Goal: Task Accomplishment & Management: Complete application form

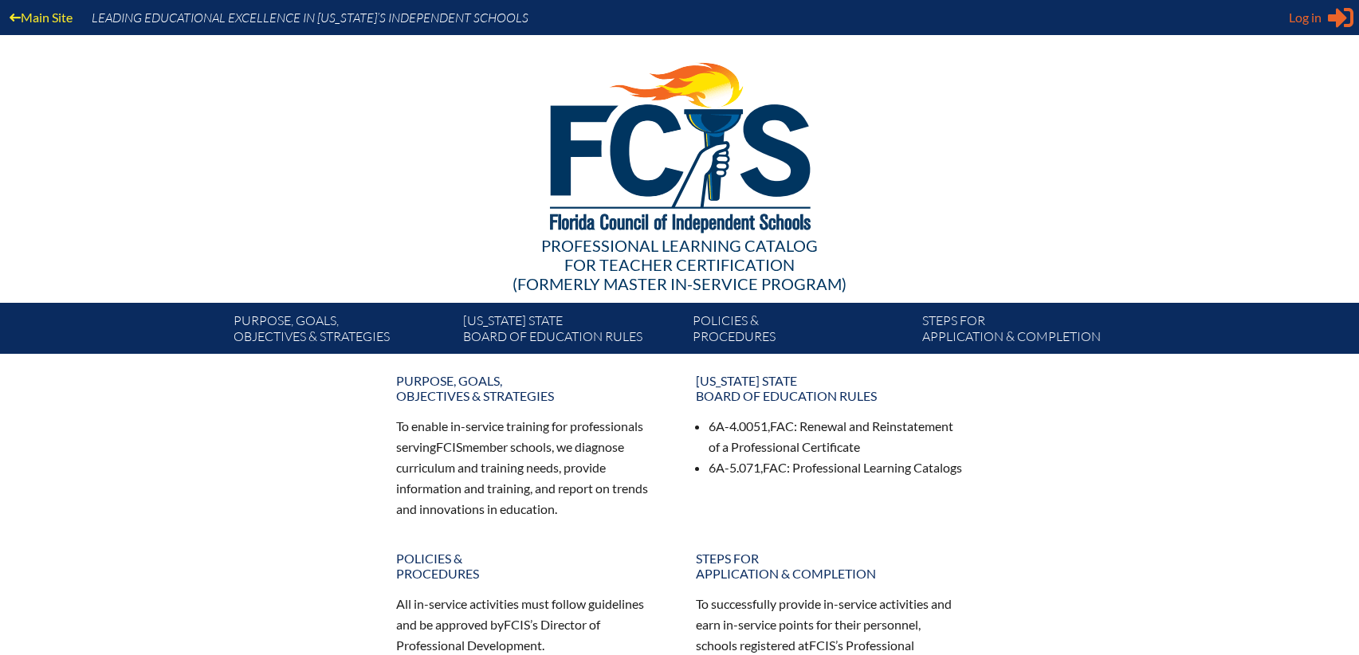
click at [1294, 14] on span "Log in" at bounding box center [1305, 17] width 33 height 19
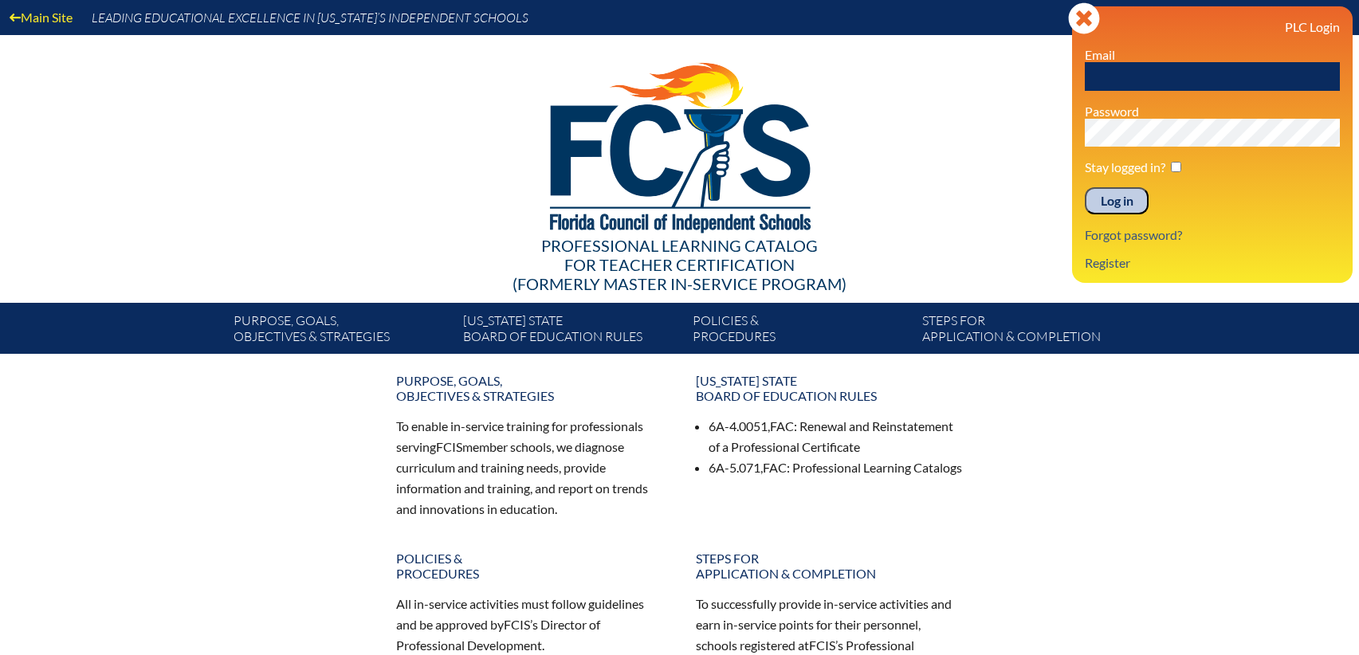
click at [1113, 58] on label "Email" at bounding box center [1100, 54] width 30 height 15
click at [1108, 66] on input "text" at bounding box center [1212, 76] width 255 height 29
type input "[EMAIL_ADDRESS][PERSON_NAME][DOMAIN_NAME]"
click at [1085, 187] on input "Log in" at bounding box center [1117, 200] width 64 height 27
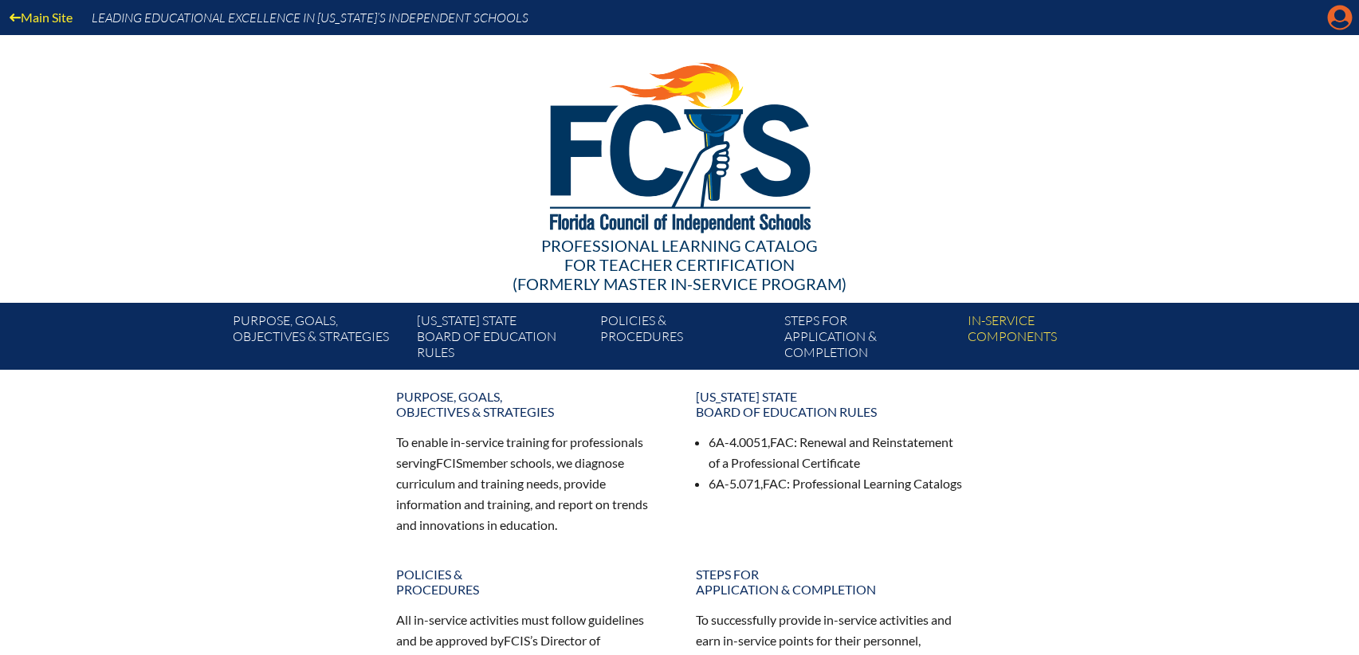
click at [1343, 18] on icon "Manage account" at bounding box center [1340, 18] width 26 height 26
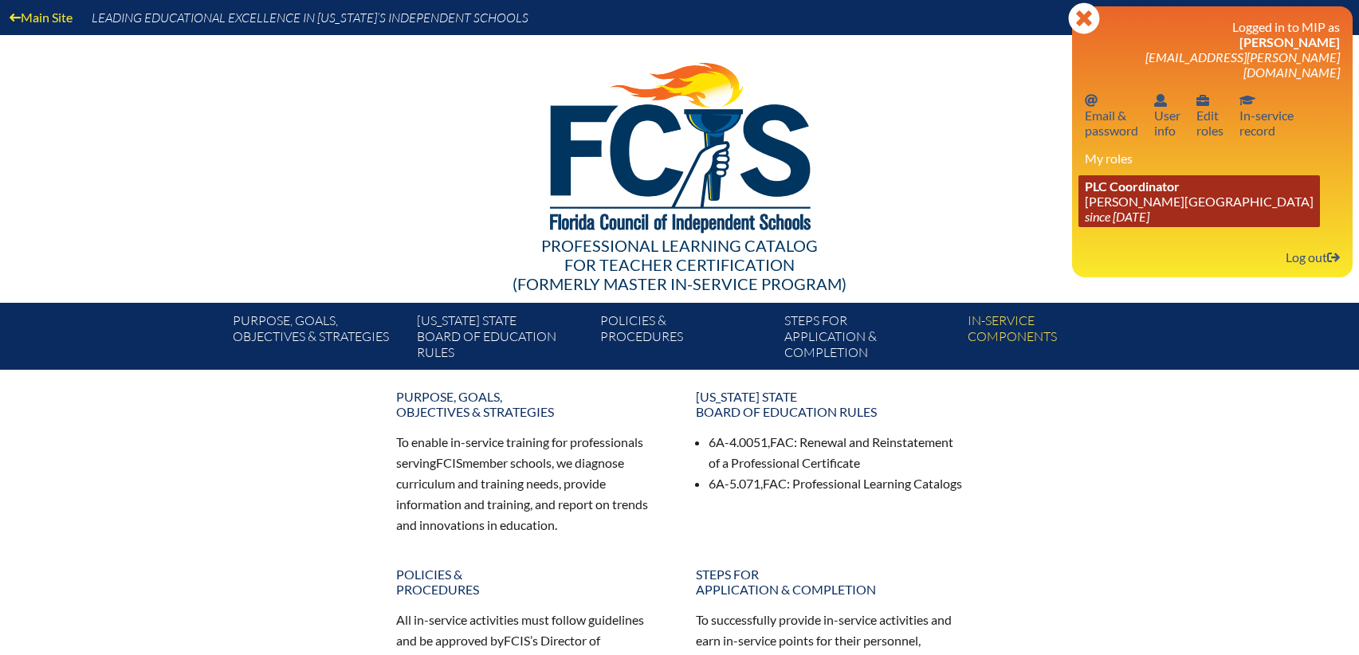
click at [1128, 187] on link "PLC Coordinator Bolles School since 2017 Feb 26" at bounding box center [1200, 201] width 242 height 52
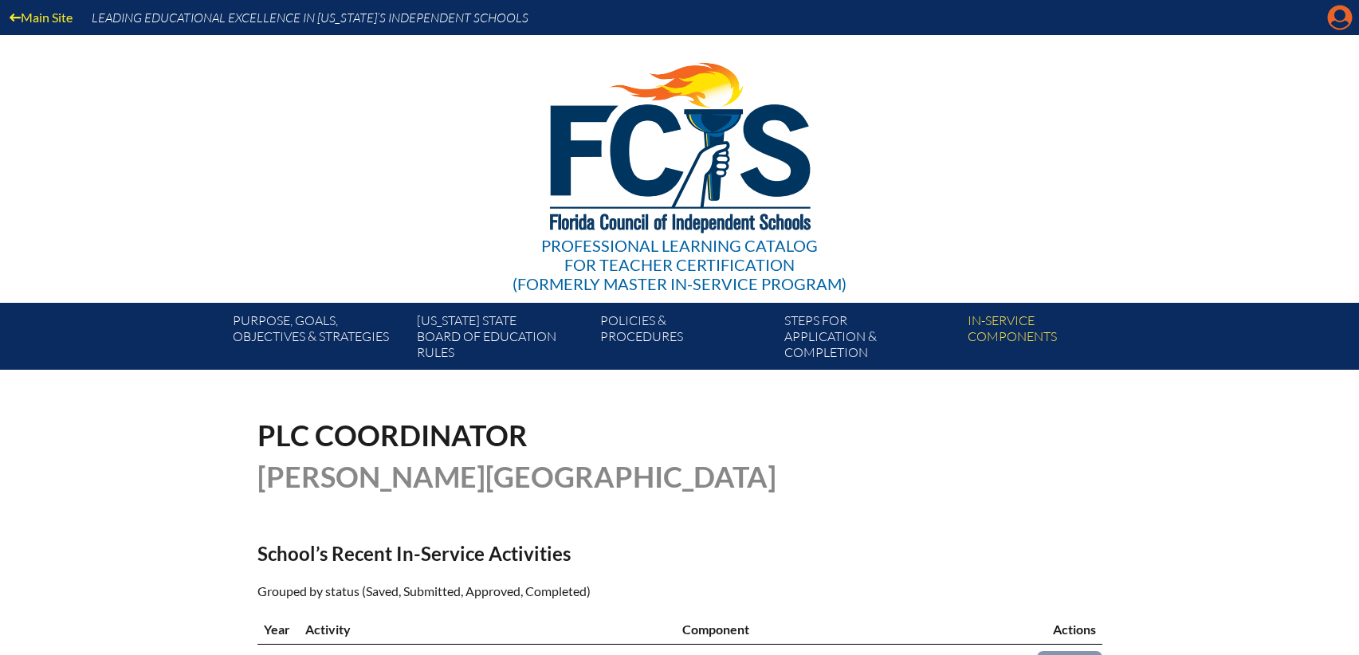
click at [1340, 24] on icon "Manage account" at bounding box center [1340, 18] width 26 height 26
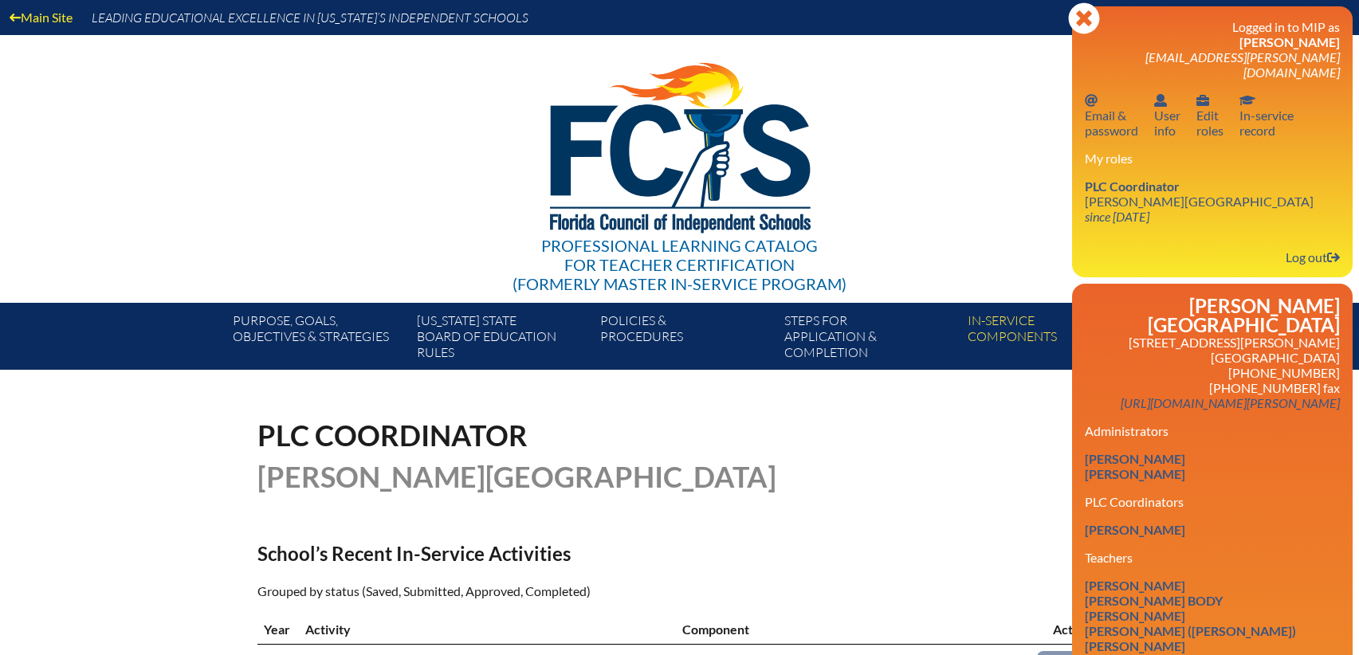
scroll to position [80, 0]
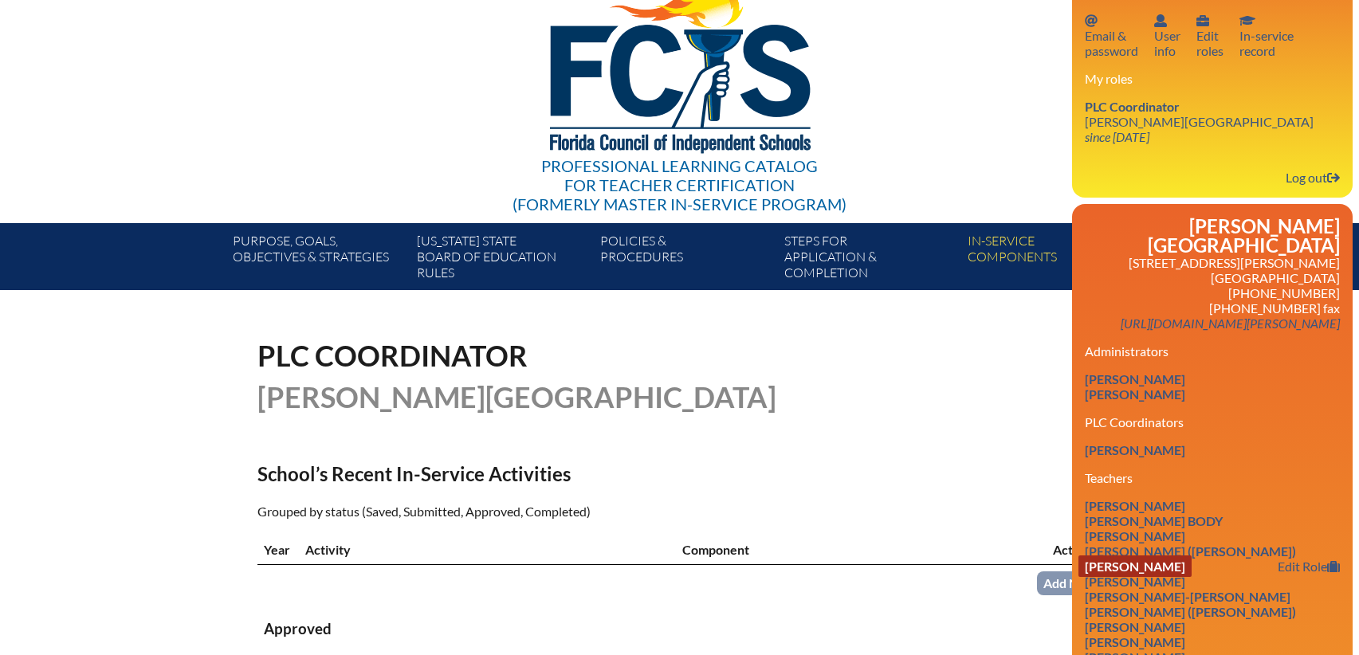
click at [1116, 556] on link "Suzanne Carlino" at bounding box center [1135, 567] width 113 height 22
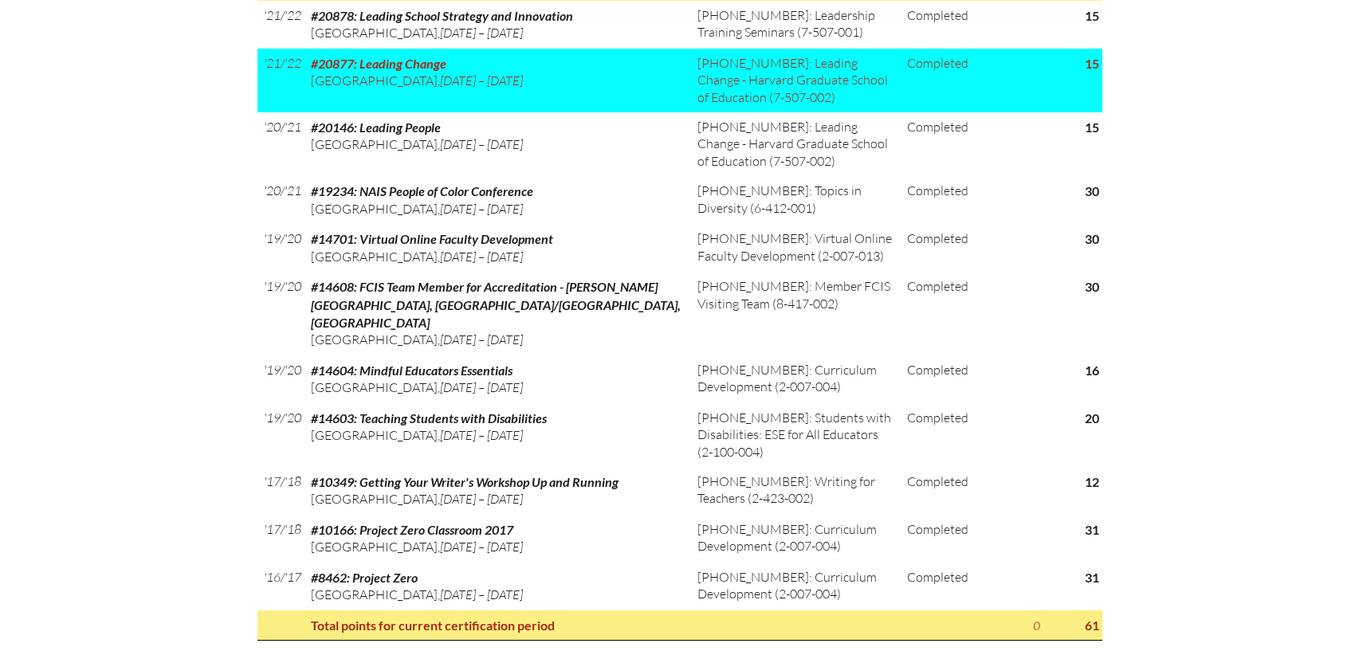
scroll to position [1355, 0]
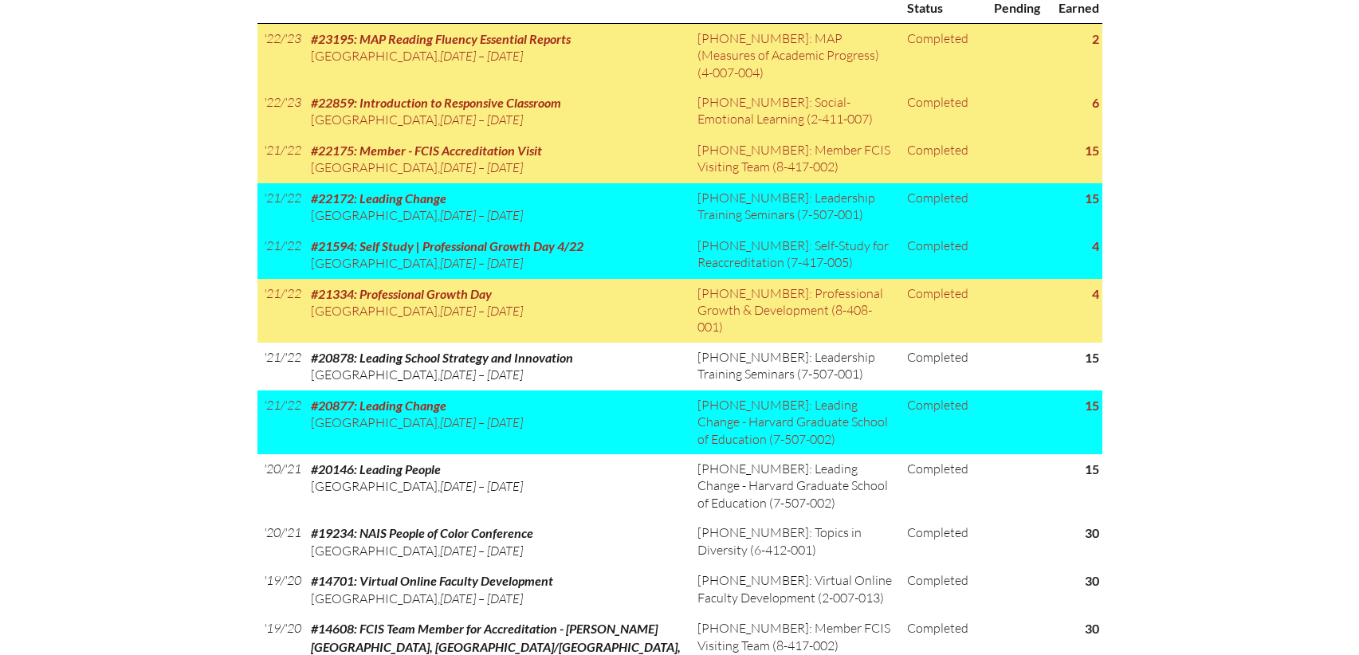
scroll to position [957, 0]
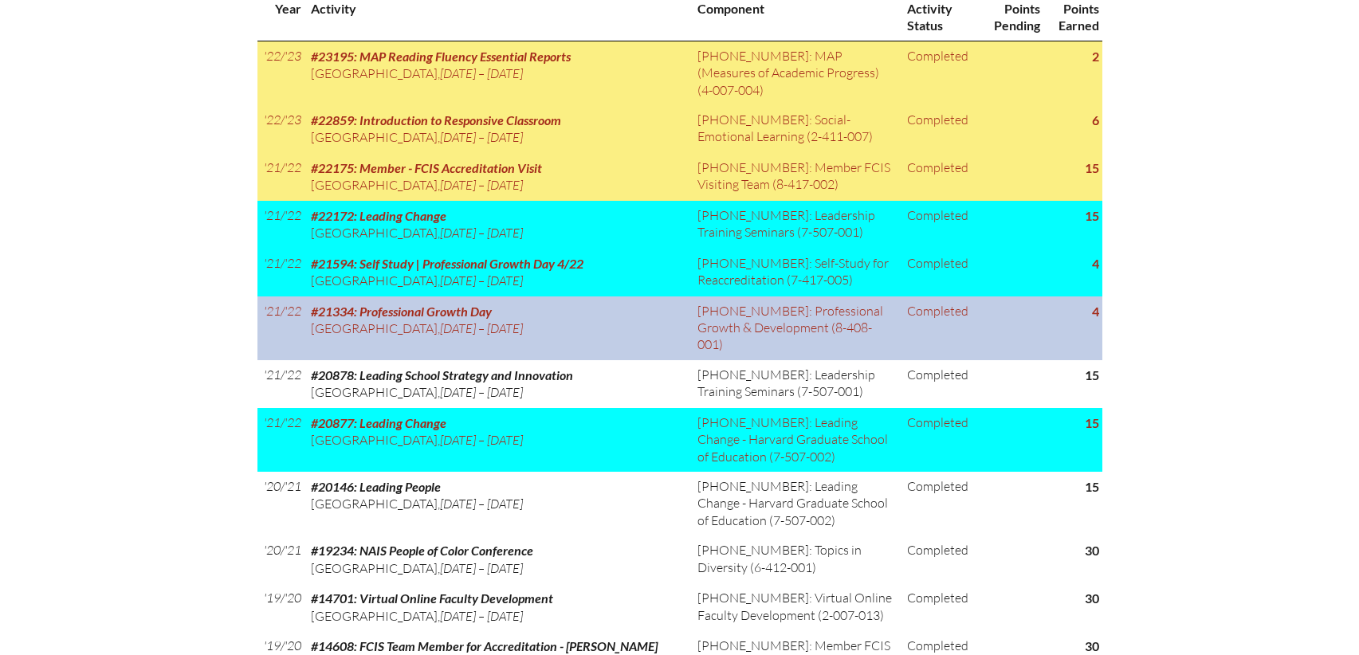
click at [1061, 304] on td "4" at bounding box center [1073, 329] width 58 height 64
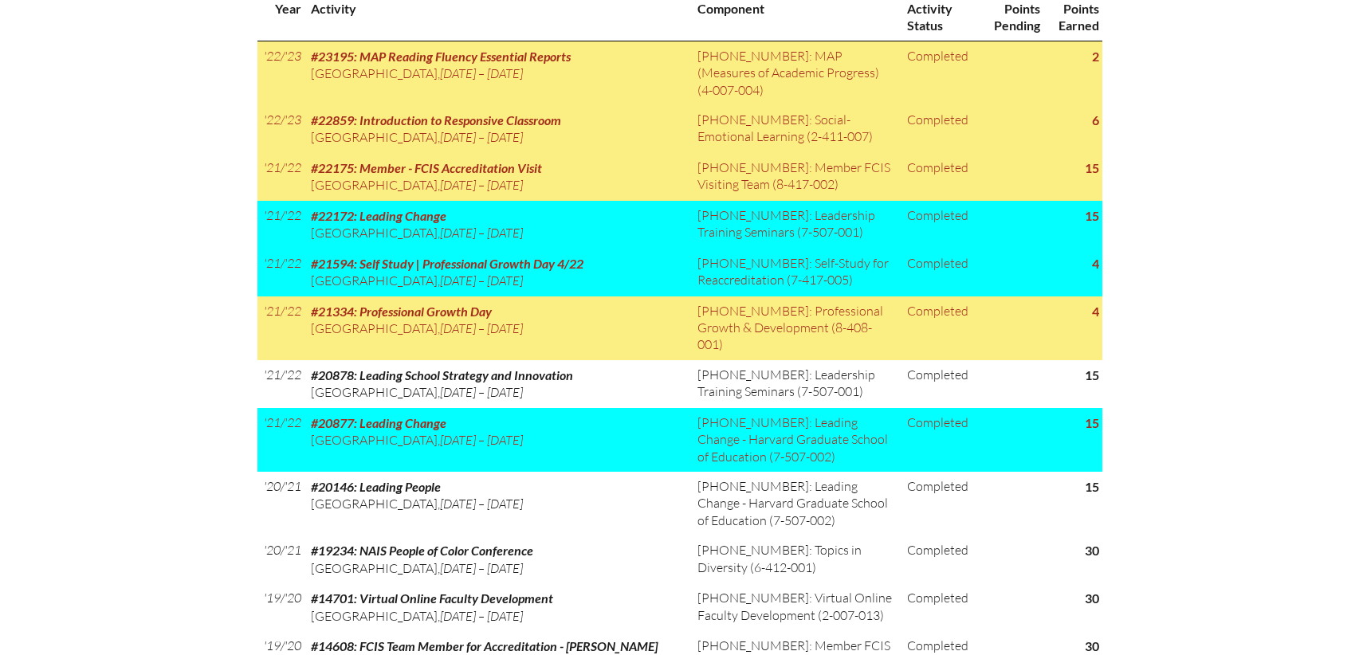
click at [1129, 310] on div "In-service record Suzanne Carlino Areas of Certification Educational Media Spec…" at bounding box center [679, 249] width 1359 height 1570
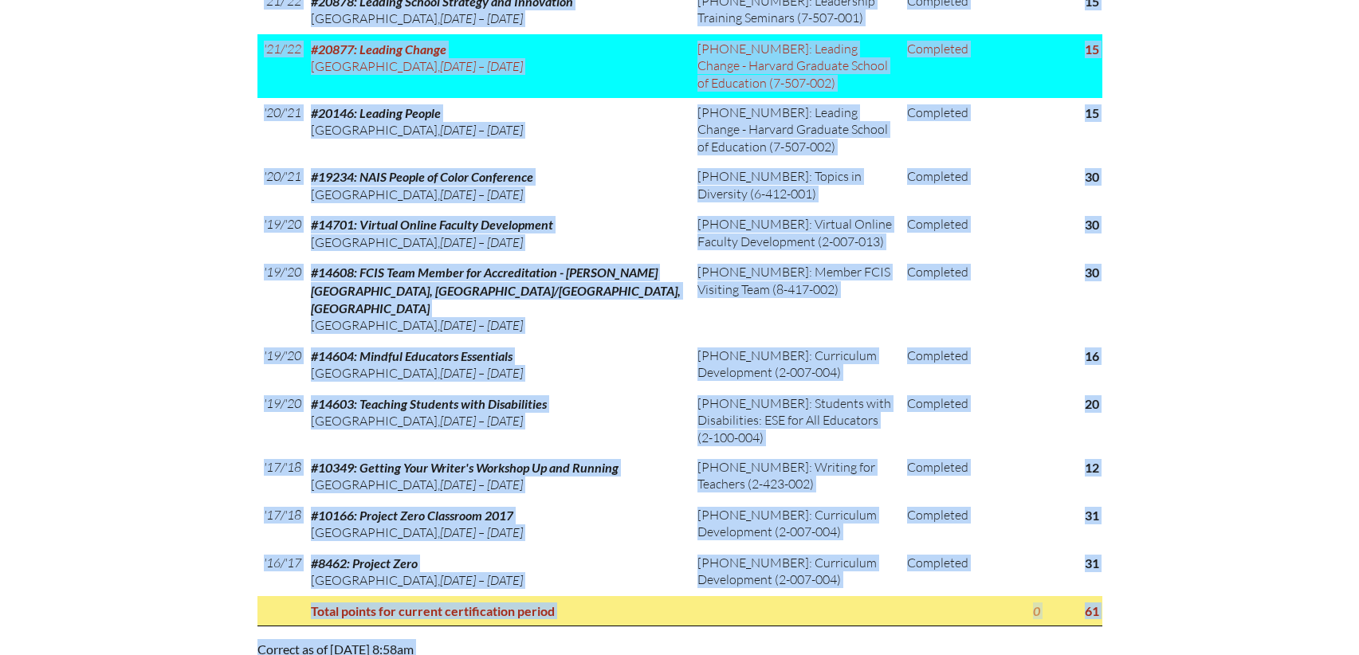
scroll to position [1496, 0]
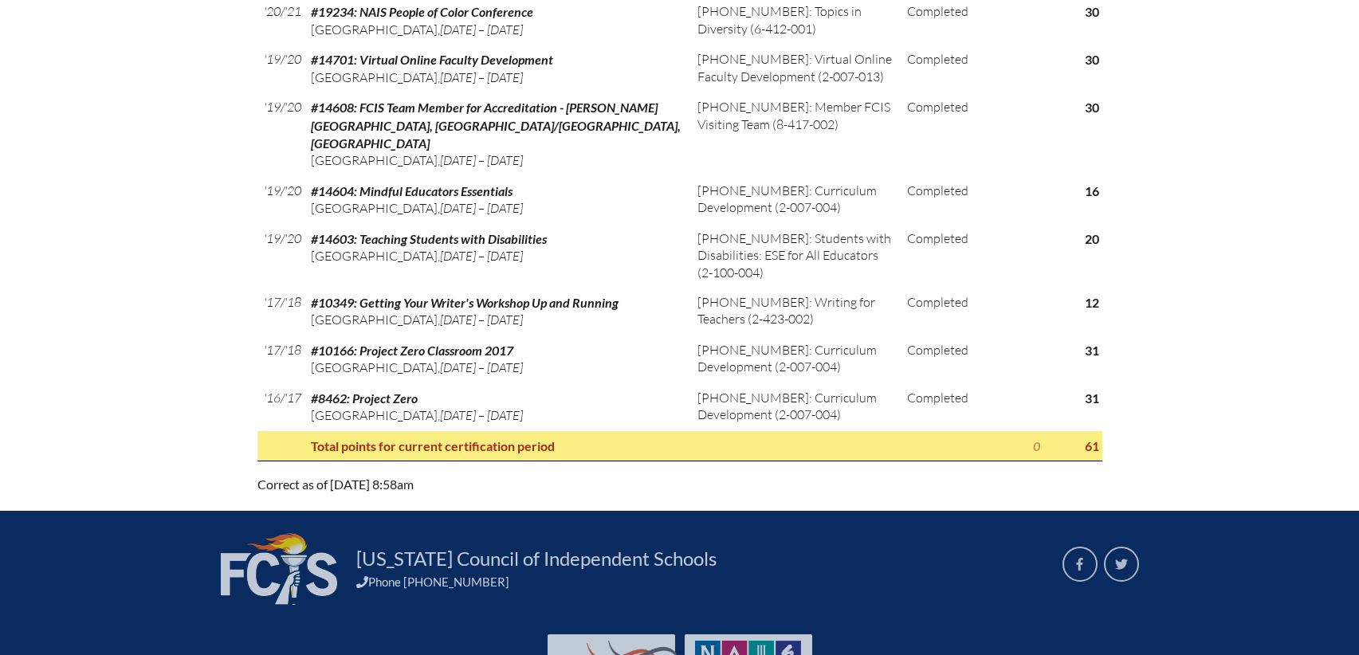
drag, startPoint x: 246, startPoint y: 26, endPoint x: 1107, endPoint y: 356, distance: 921.4
copy div
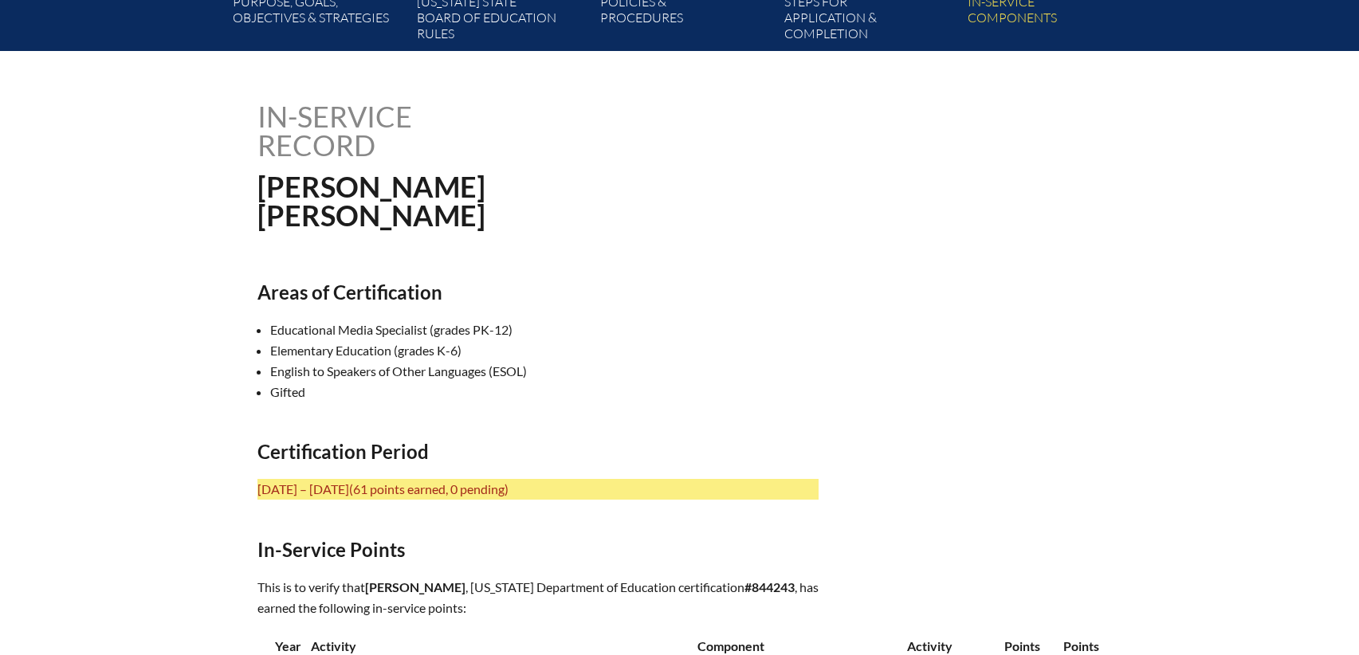
scroll to position [0, 0]
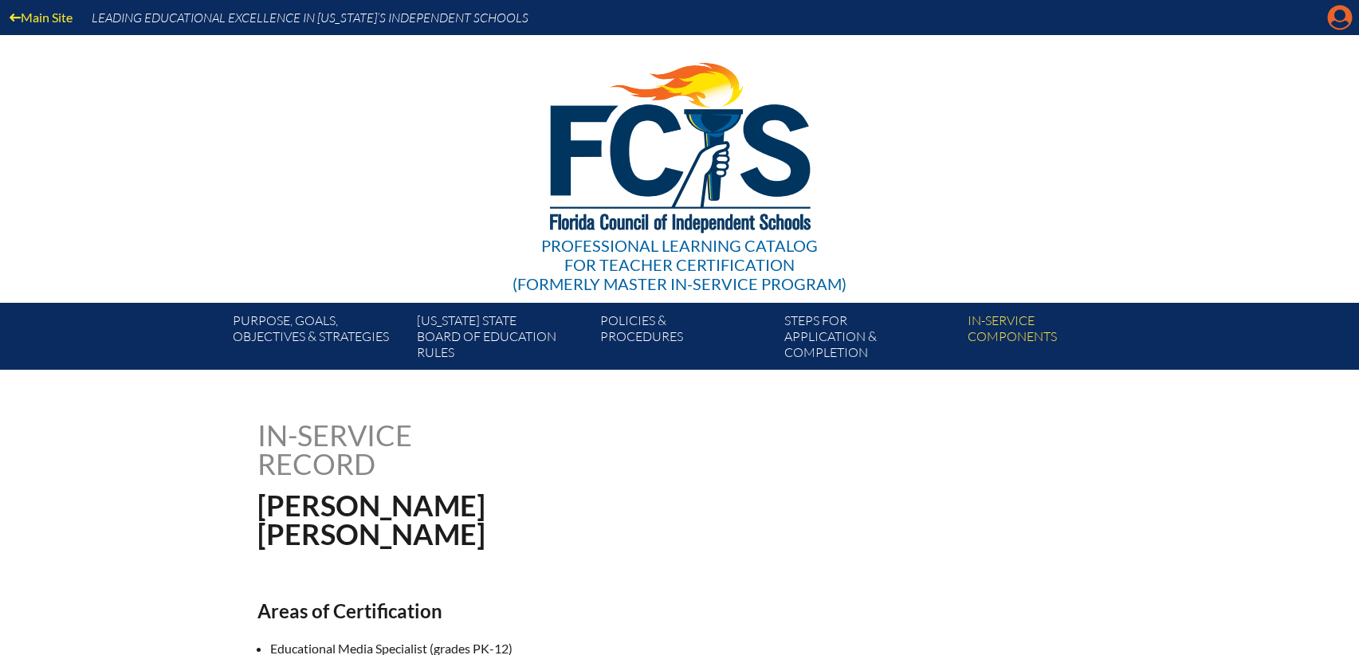
click at [1332, 25] on icon "Manage account" at bounding box center [1340, 18] width 26 height 26
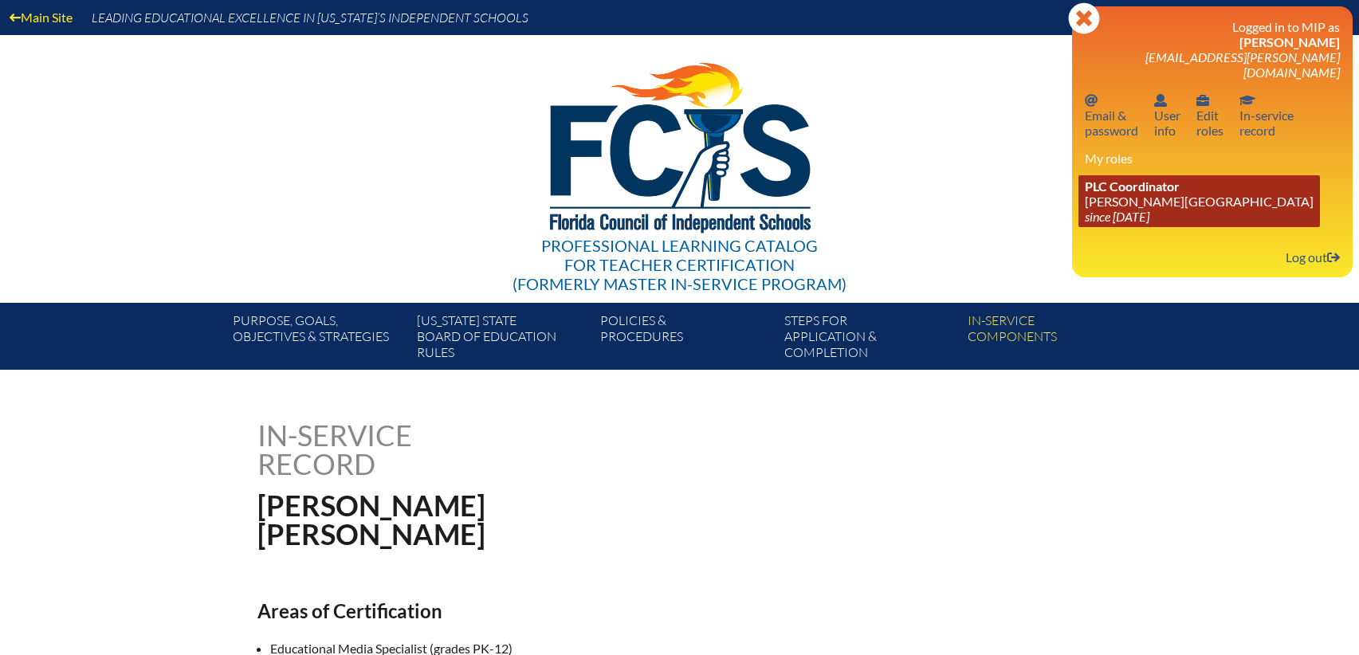
click at [1101, 191] on link "PLC Coordinator Bolles School since 2017 Feb 26" at bounding box center [1200, 201] width 242 height 52
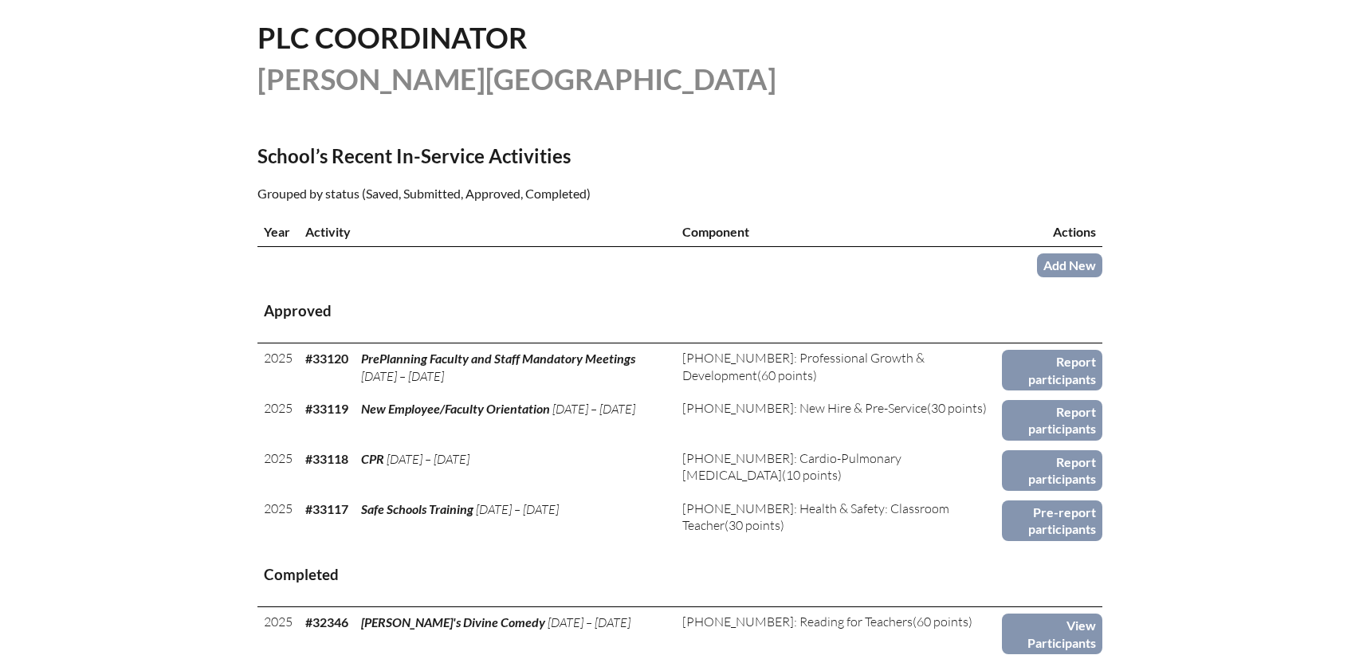
scroll to position [399, 0]
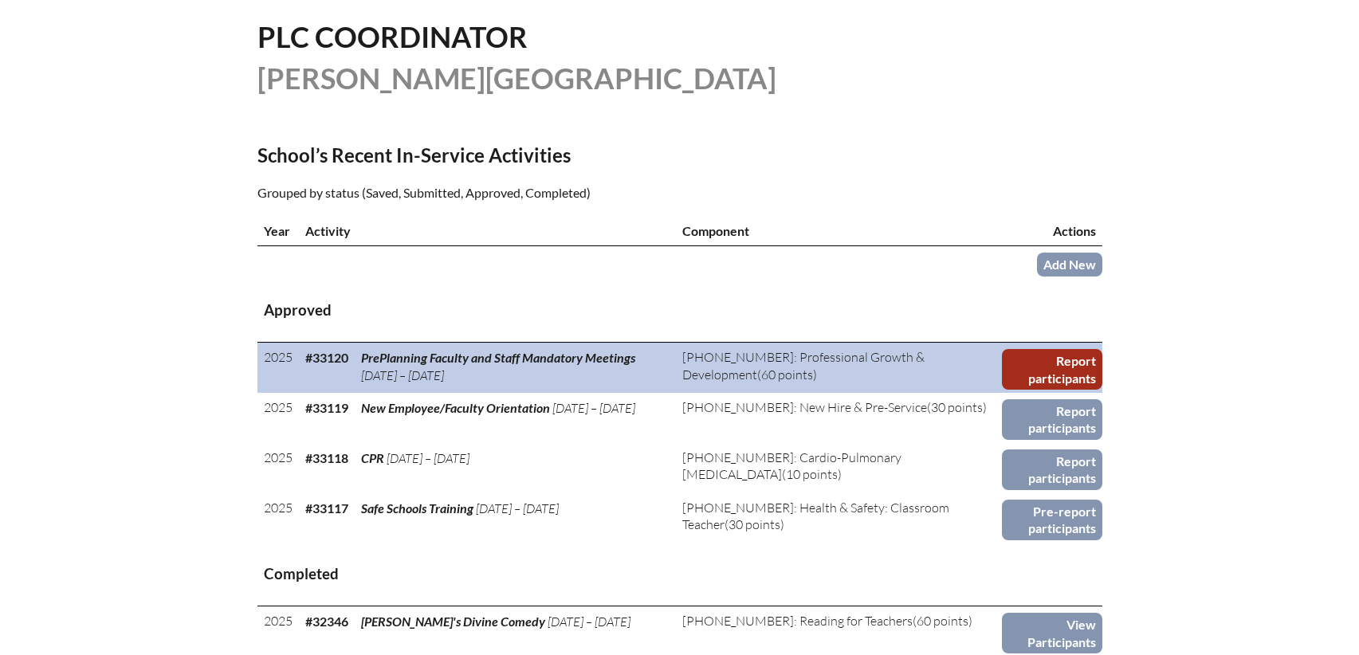
click at [1044, 361] on link "Report participants" at bounding box center [1052, 369] width 100 height 41
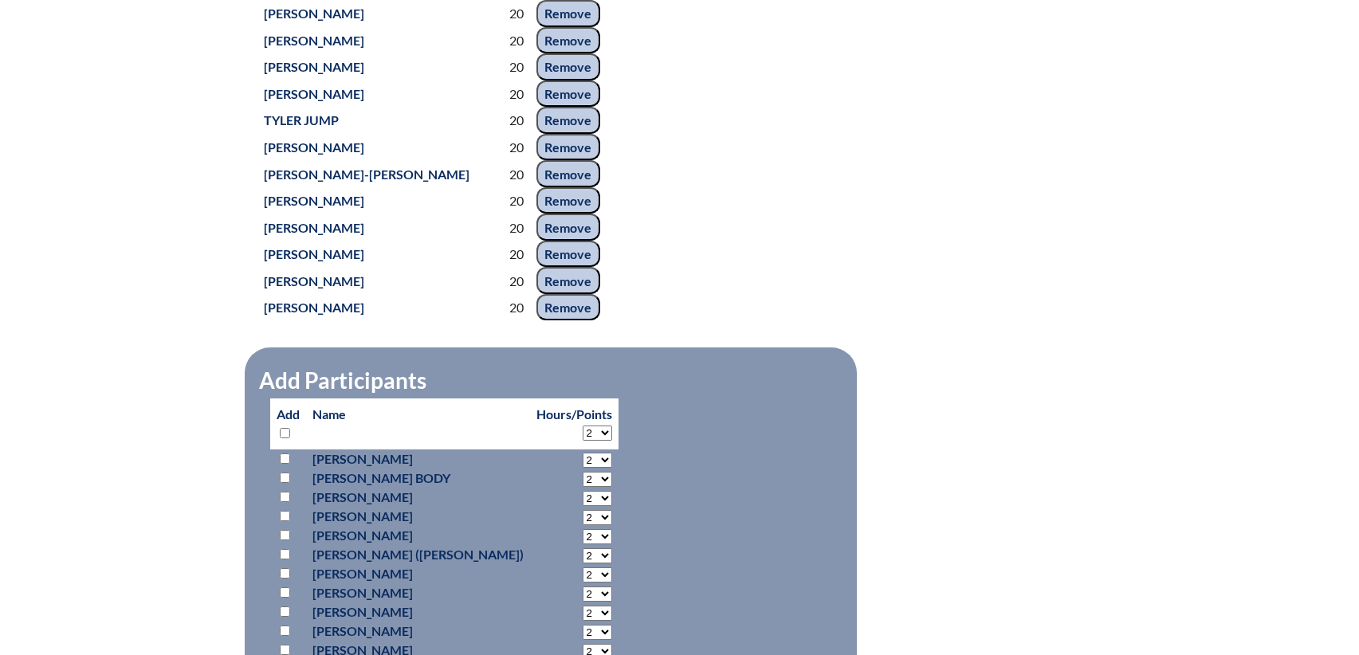
scroll to position [1196, 0]
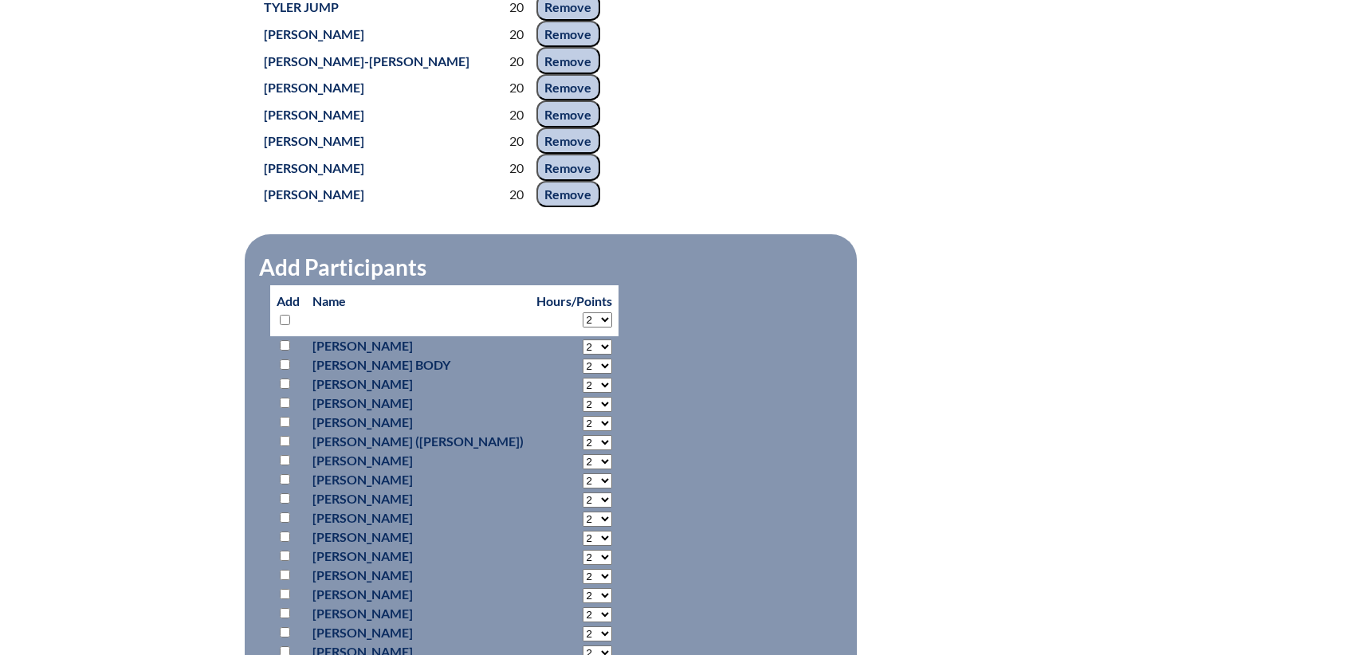
click at [287, 408] on input "checkbox" at bounding box center [285, 403] width 10 height 10
checkbox input "true"
click at [583, 412] on select "2 3 4 5 6 7 8 9 10 11 12 13 14 15 16 17 18 19 20 21 22 23" at bounding box center [597, 404] width 29 height 15
select select "20"
click at [583, 412] on select "2 3 4 5 6 7 8 9 10 11 12 13 14 15 16 17 18 19 20 21 22 23" at bounding box center [597, 404] width 29 height 15
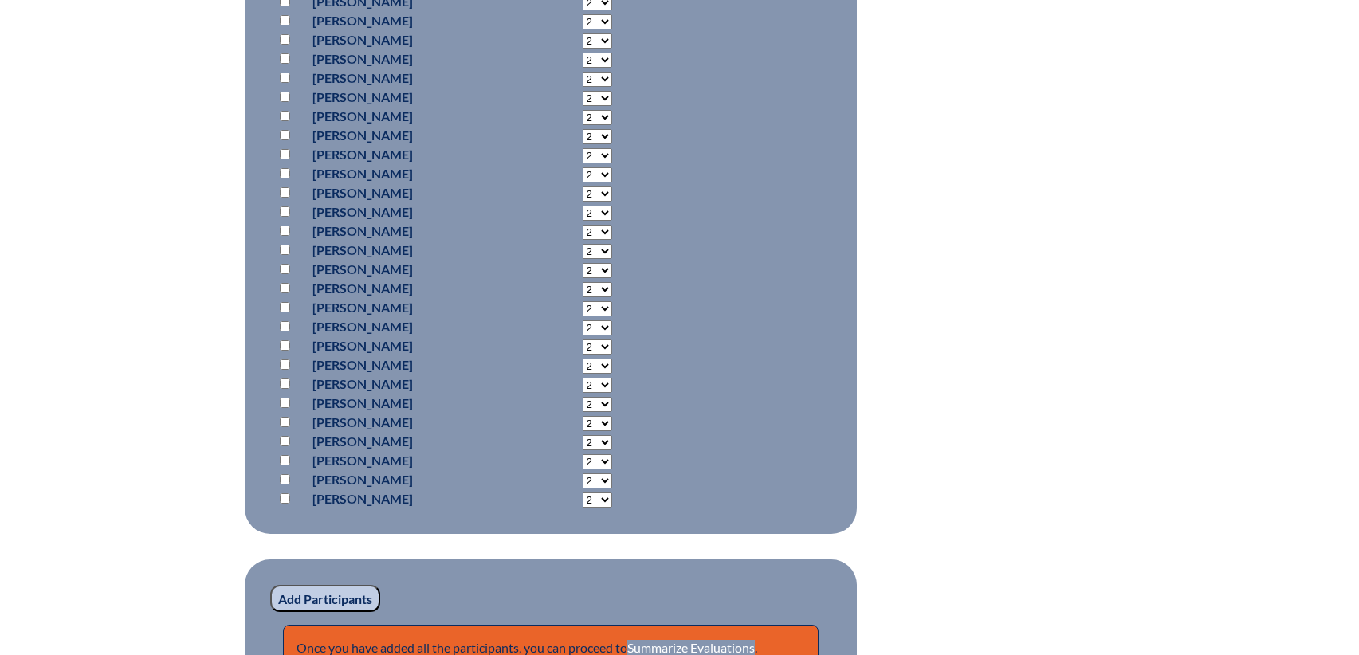
scroll to position [2392, 0]
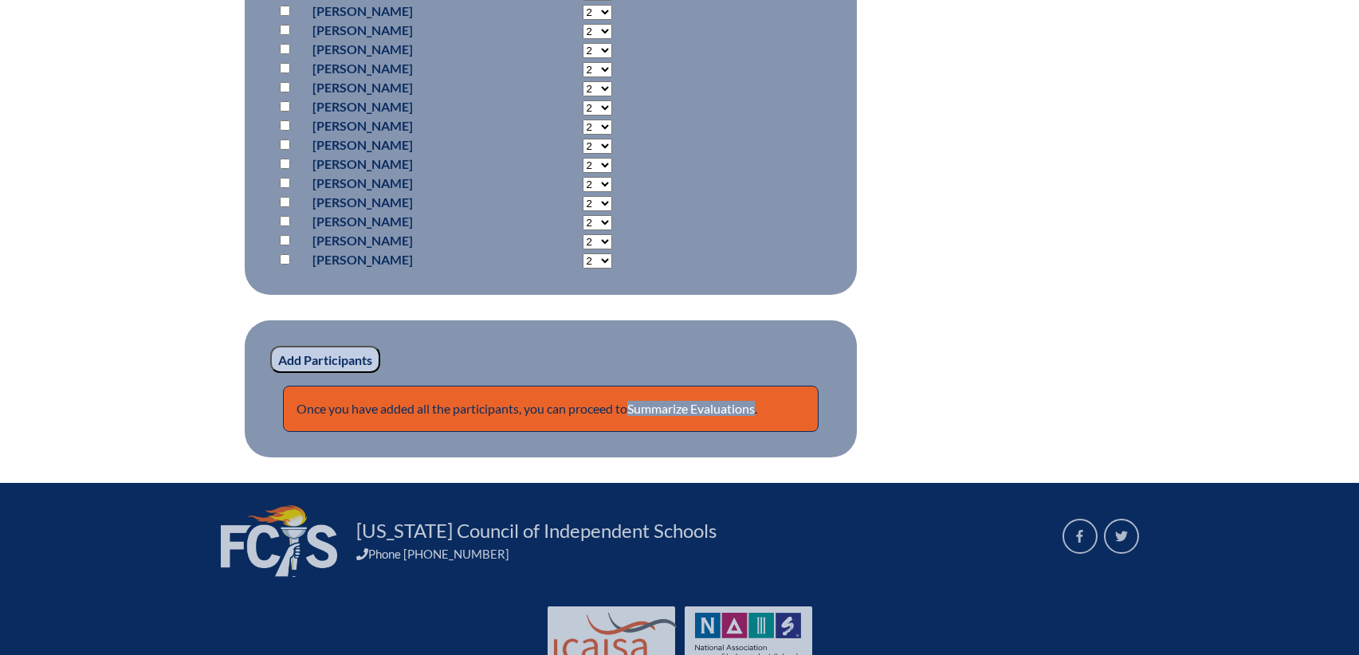
click at [305, 373] on input "Add Participants" at bounding box center [325, 359] width 110 height 27
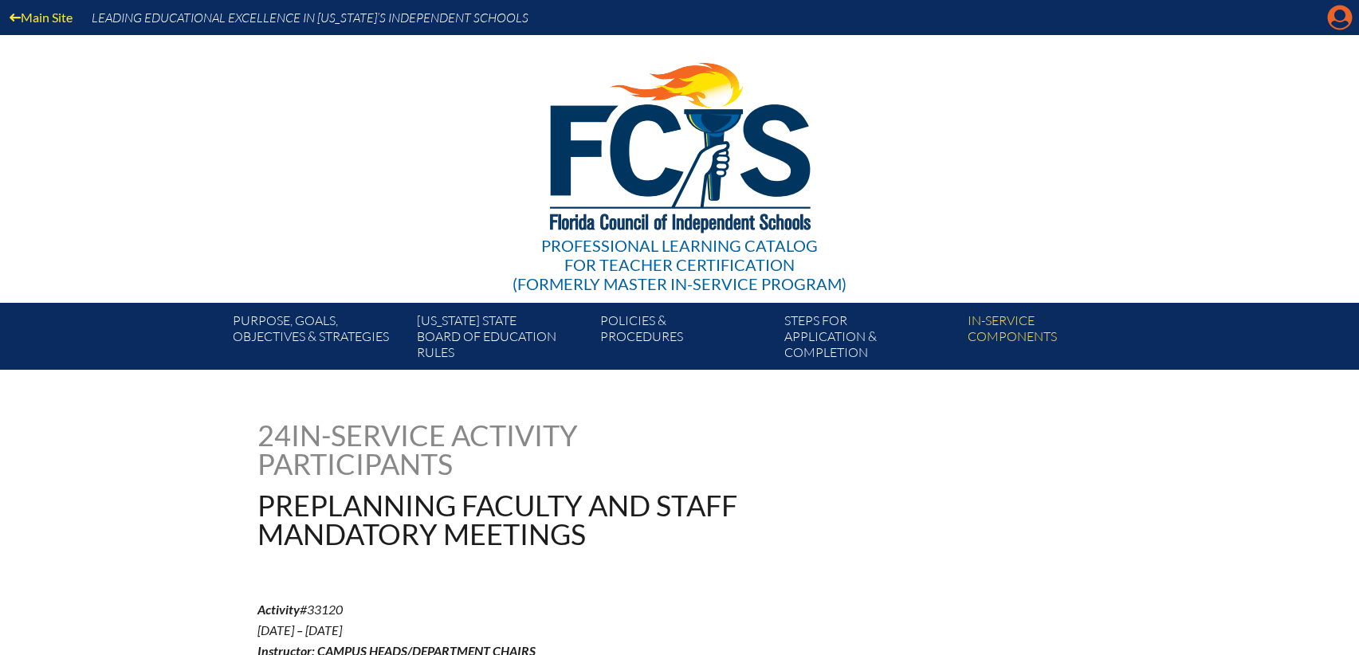
click at [1341, 14] on icon "Manage account" at bounding box center [1340, 18] width 26 height 26
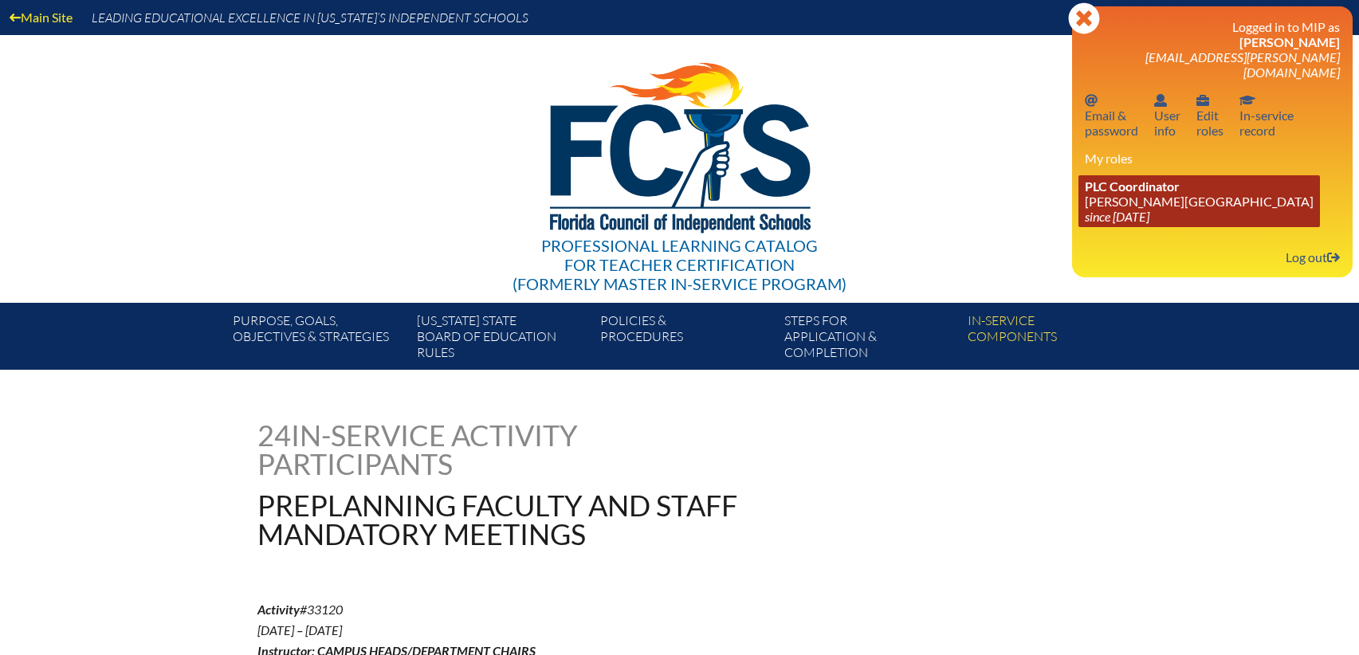
click at [1099, 179] on link "PLC Coordinator [PERSON_NAME][GEOGRAPHIC_DATA] since [DATE]" at bounding box center [1200, 201] width 242 height 52
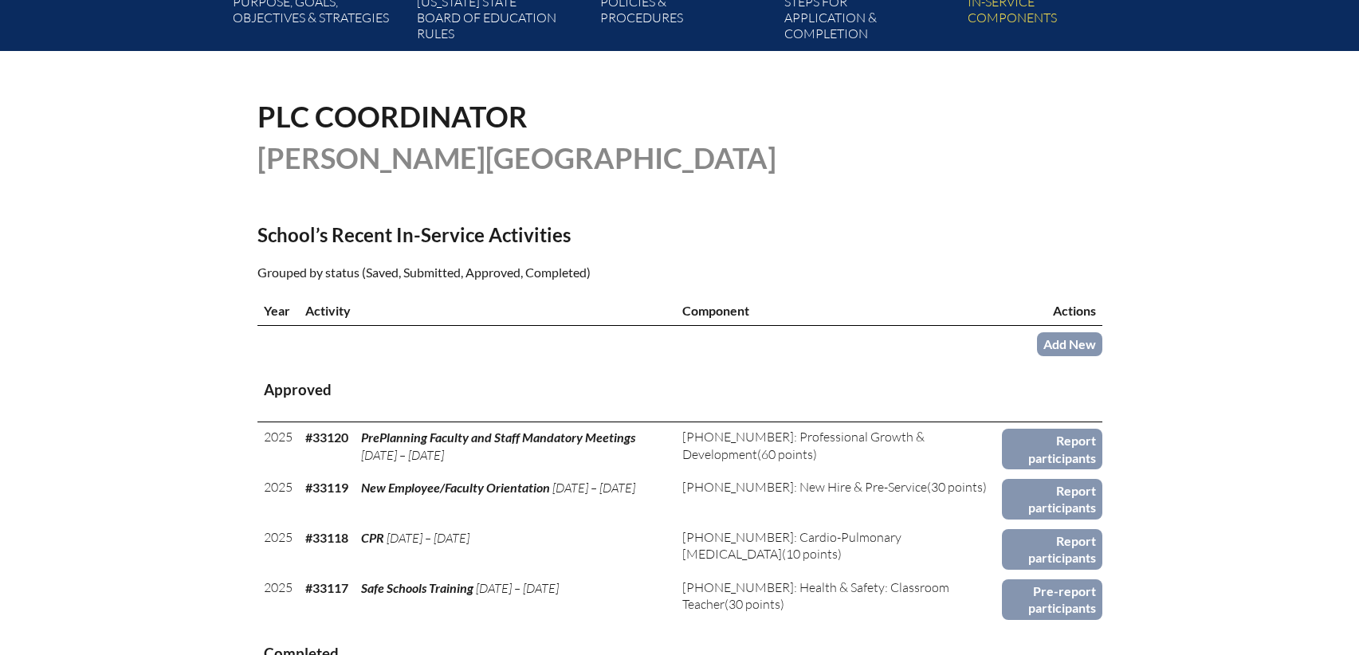
scroll to position [399, 0]
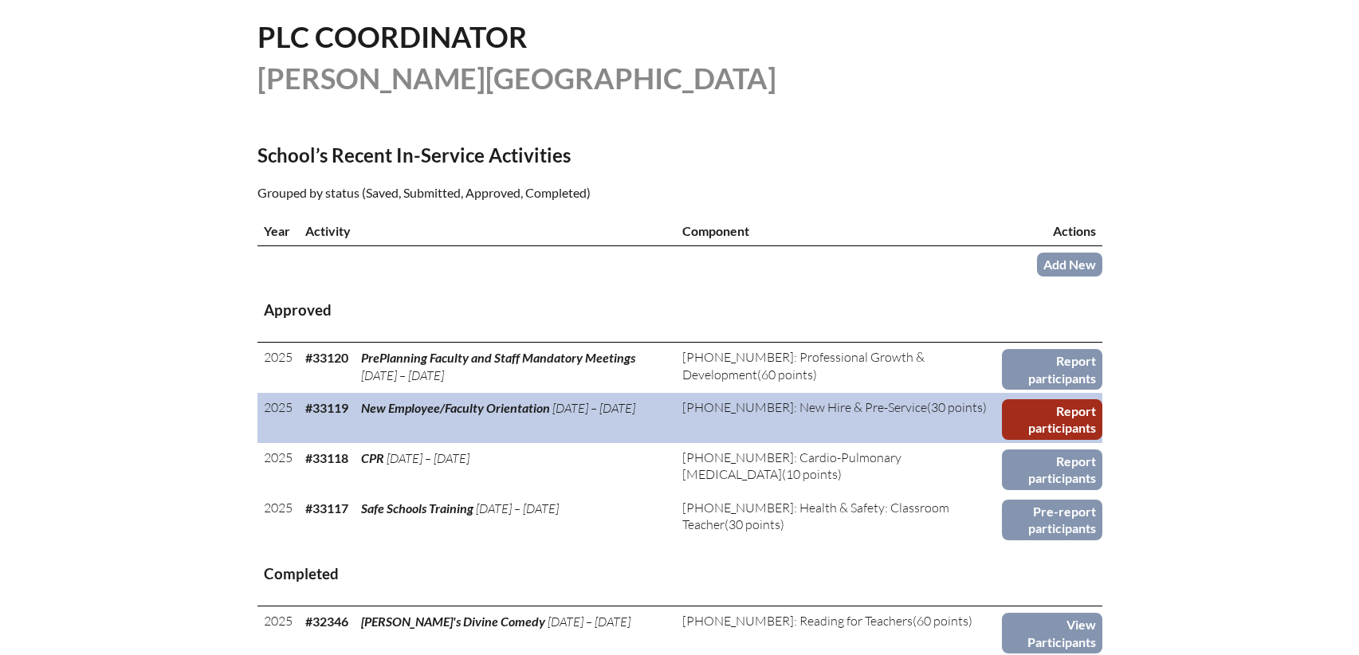
click at [1052, 418] on link "Report participants" at bounding box center [1052, 419] width 100 height 41
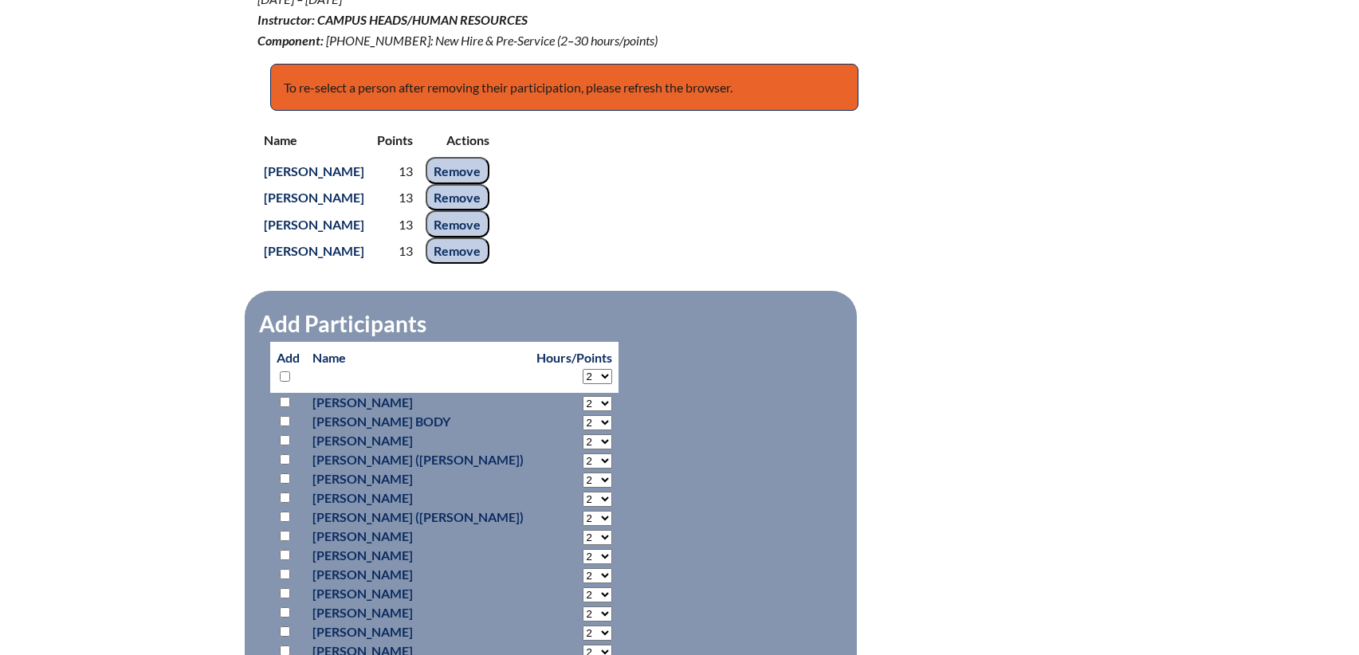
scroll to position [638, 0]
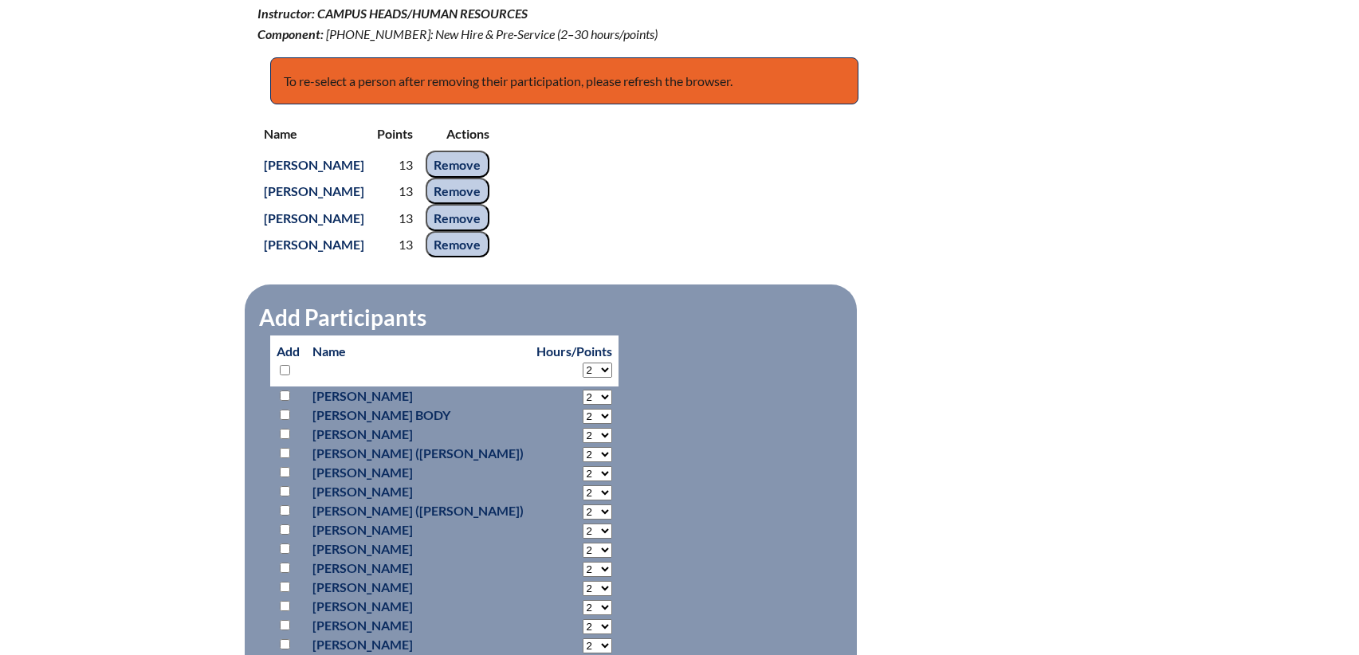
click at [287, 470] on input "checkbox" at bounding box center [285, 472] width 10 height 10
checkbox input "true"
click at [583, 470] on select "2 3 4 5 6 7 8 9 10 11 12 13 14 15 16 17 18 19 20 21 22 23" at bounding box center [597, 473] width 29 height 15
select select "13"
click at [583, 466] on select "2 3 4 5 6 7 8 9 10 11 12 13 14 15 16 17 18 19 20 21 22 23" at bounding box center [597, 473] width 29 height 15
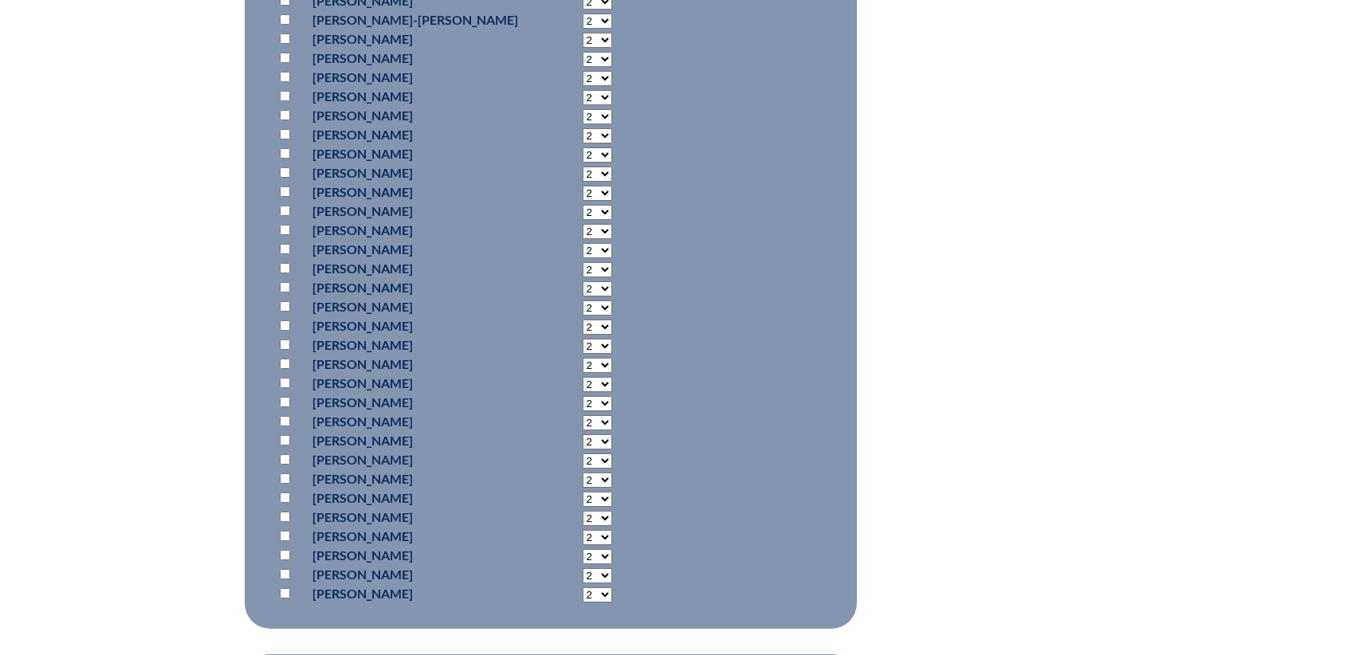
scroll to position [2232, 0]
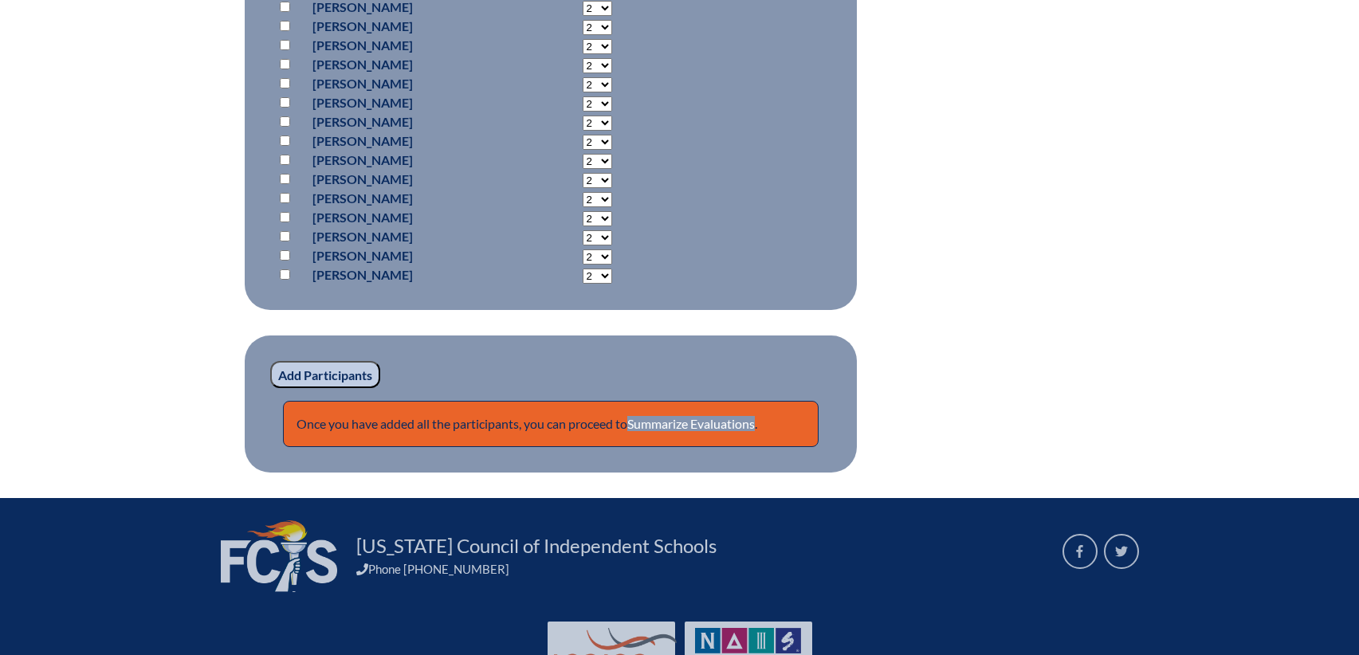
click at [347, 367] on input "Add Participants" at bounding box center [325, 374] width 110 height 27
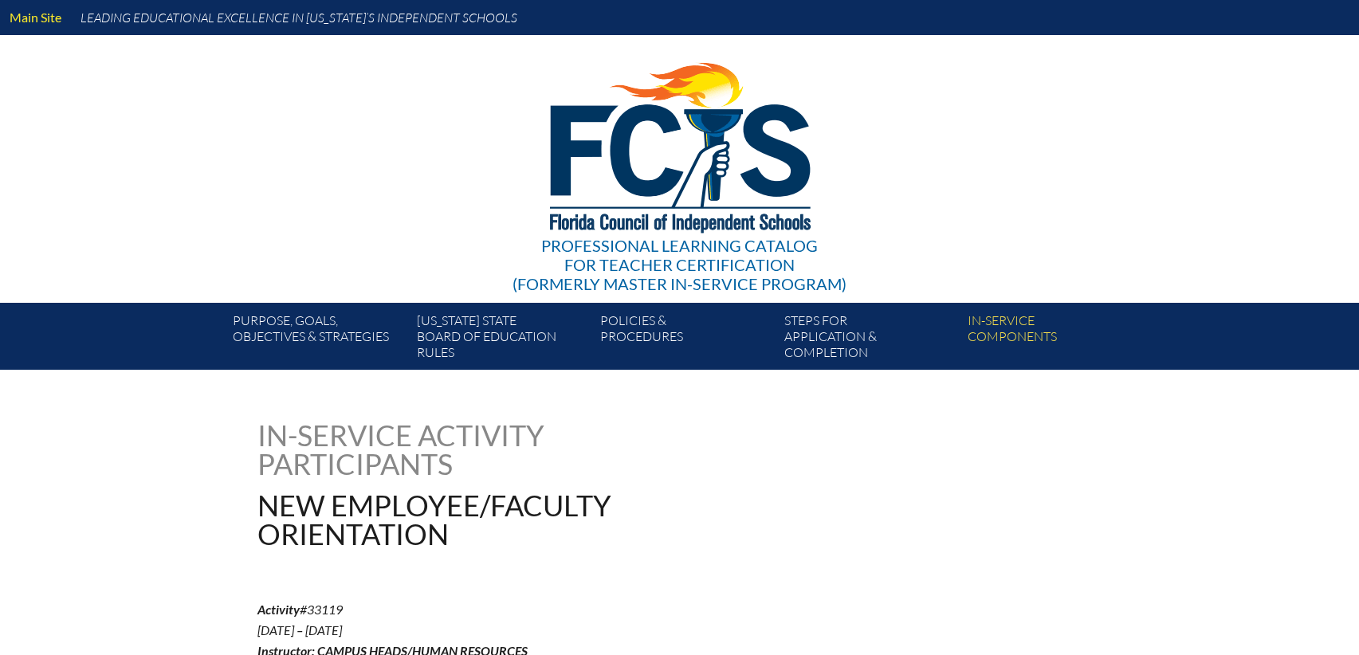
scroll to position [2259, 0]
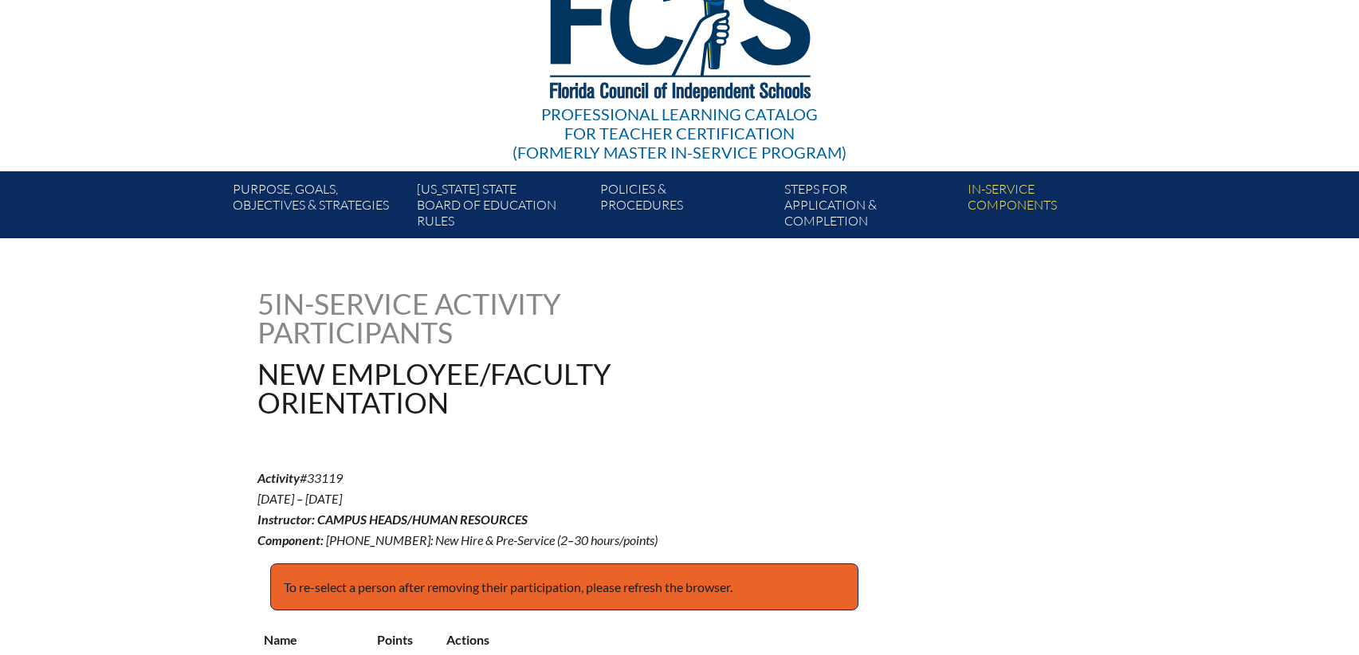
scroll to position [0, 0]
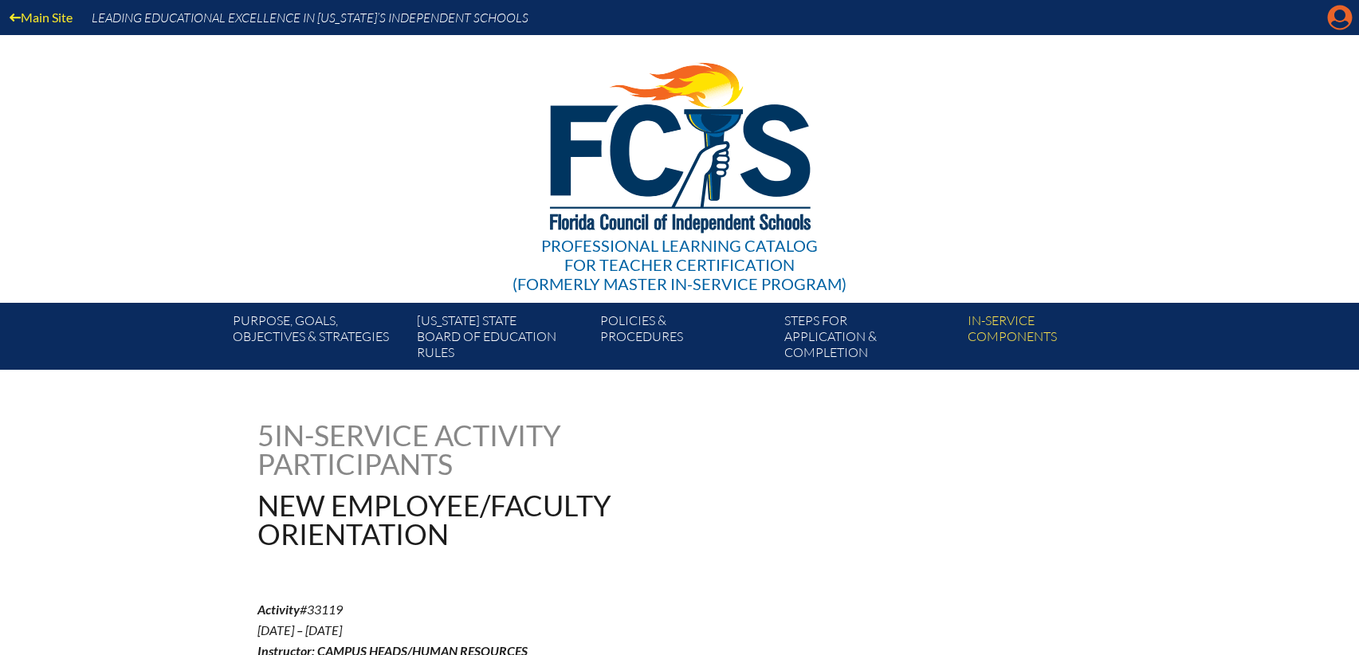
click at [1335, 18] on icon at bounding box center [1340, 18] width 25 height 25
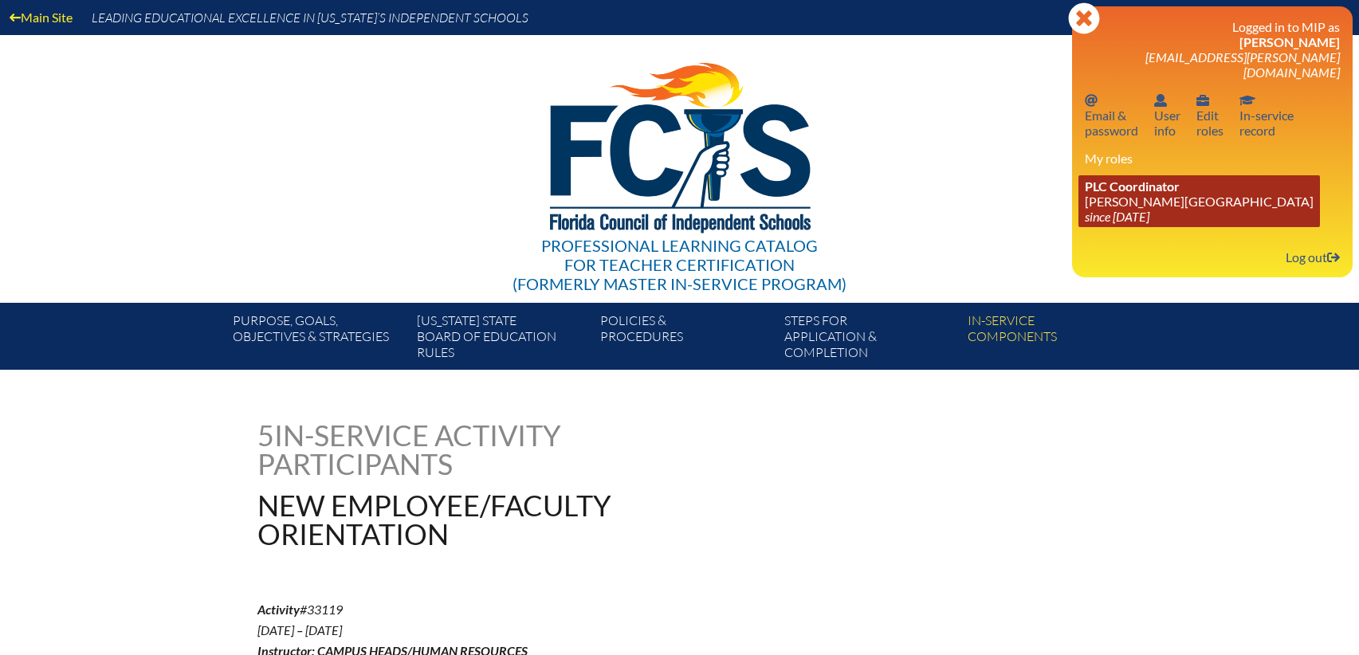
click at [1111, 209] on icon "since [DATE]" at bounding box center [1117, 216] width 65 height 15
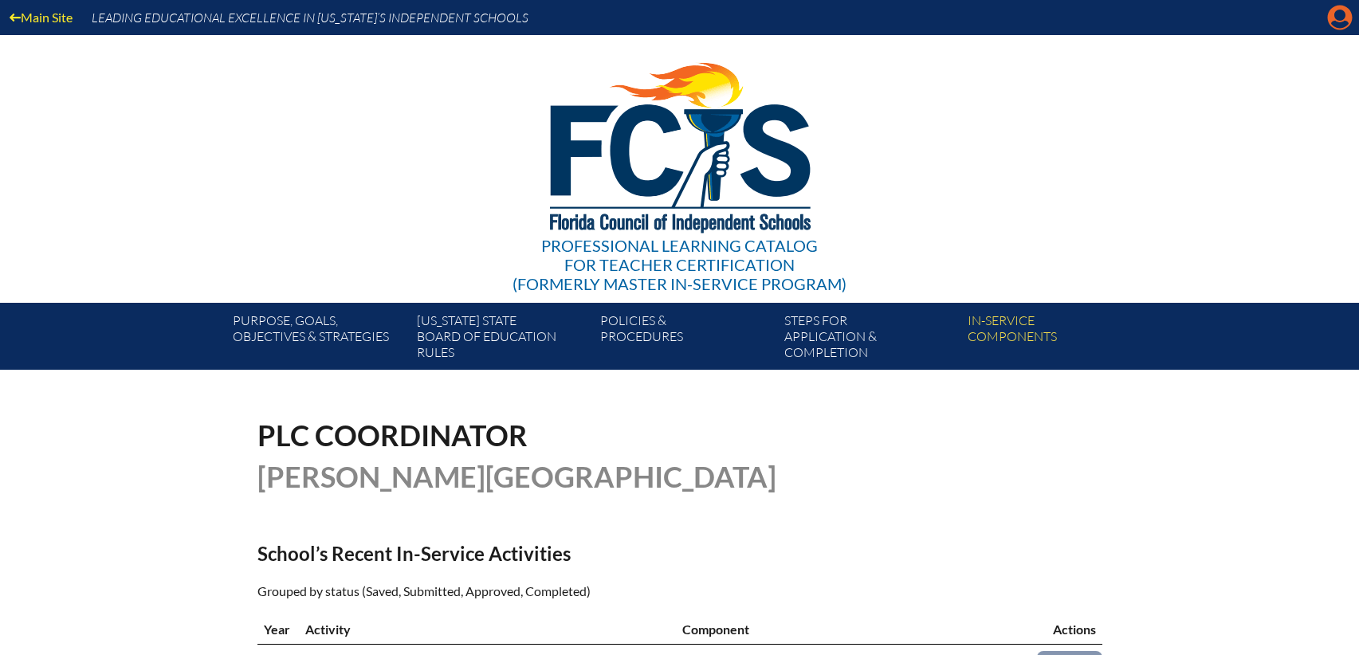
click at [1337, 21] on icon at bounding box center [1340, 18] width 25 height 25
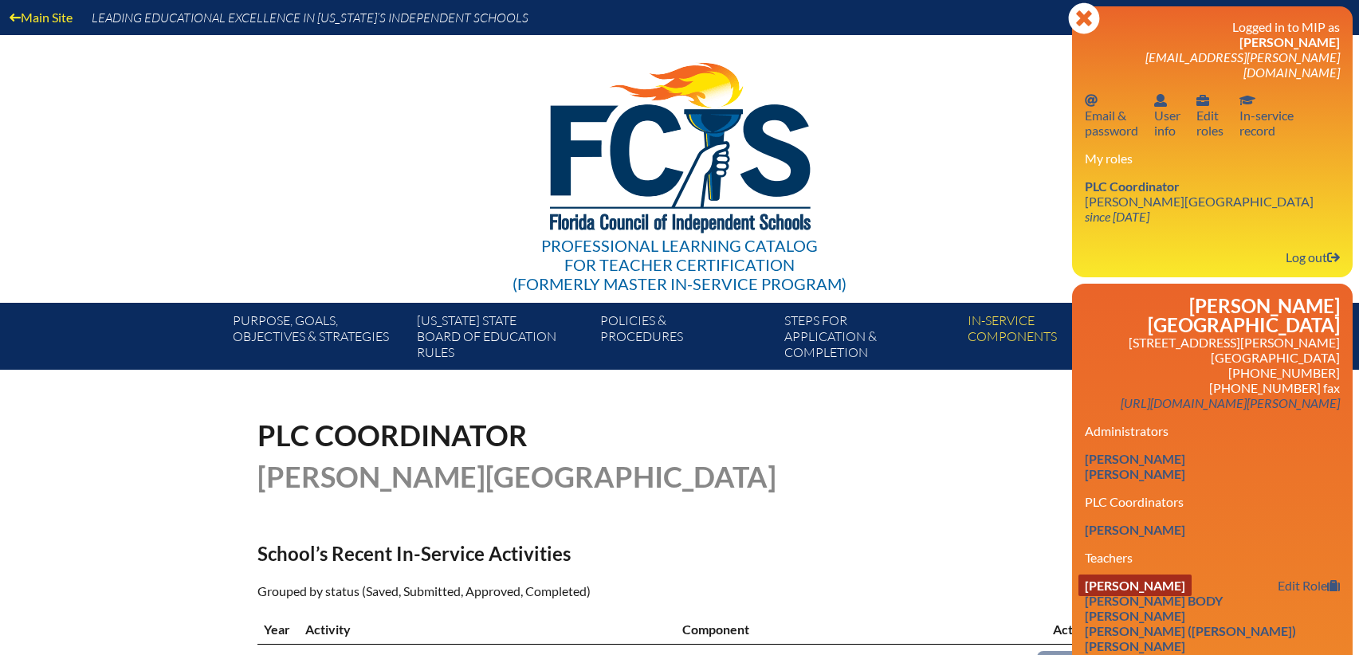
scroll to position [80, 0]
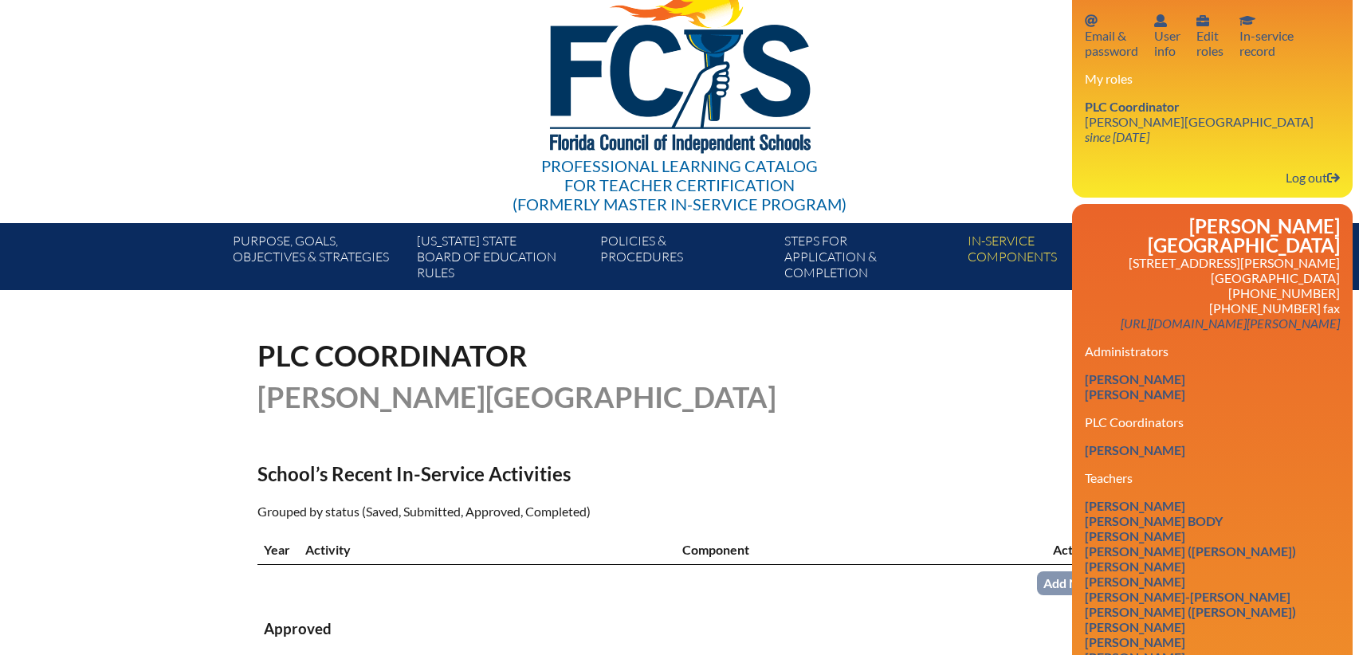
click at [828, 403] on div "PLC Coordinator Bolles School" at bounding box center [680, 376] width 845 height 70
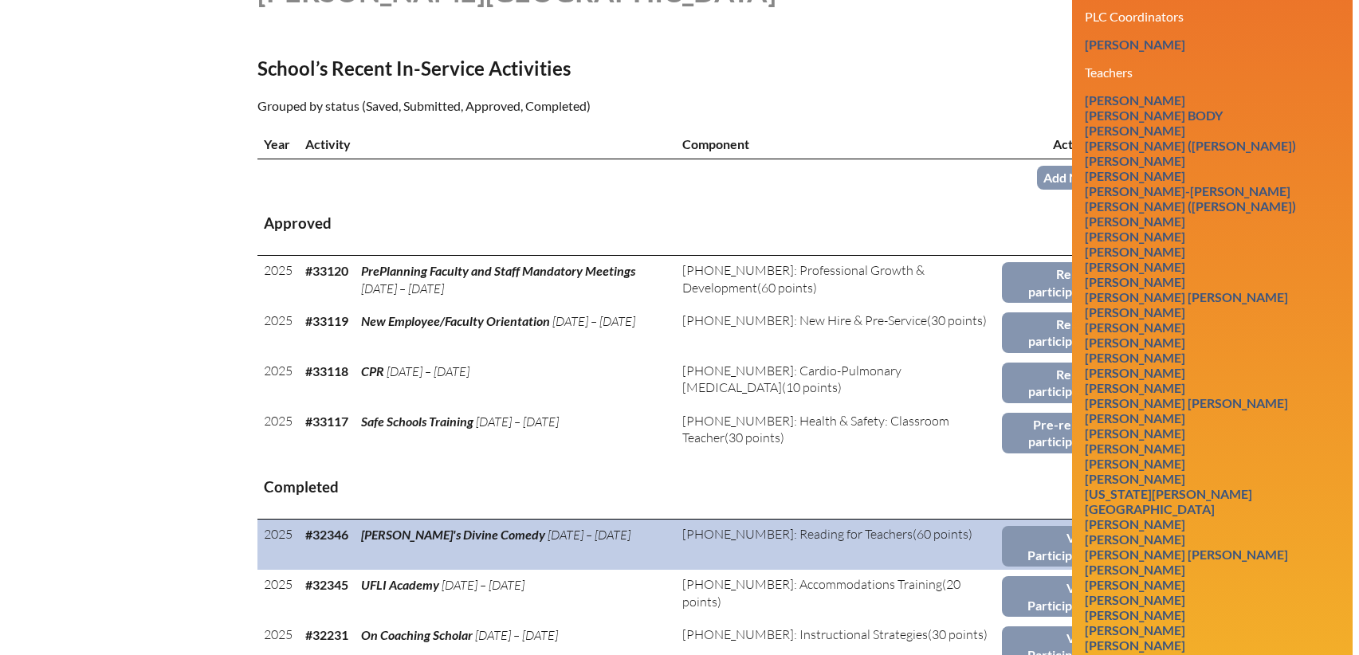
scroll to position [558, 0]
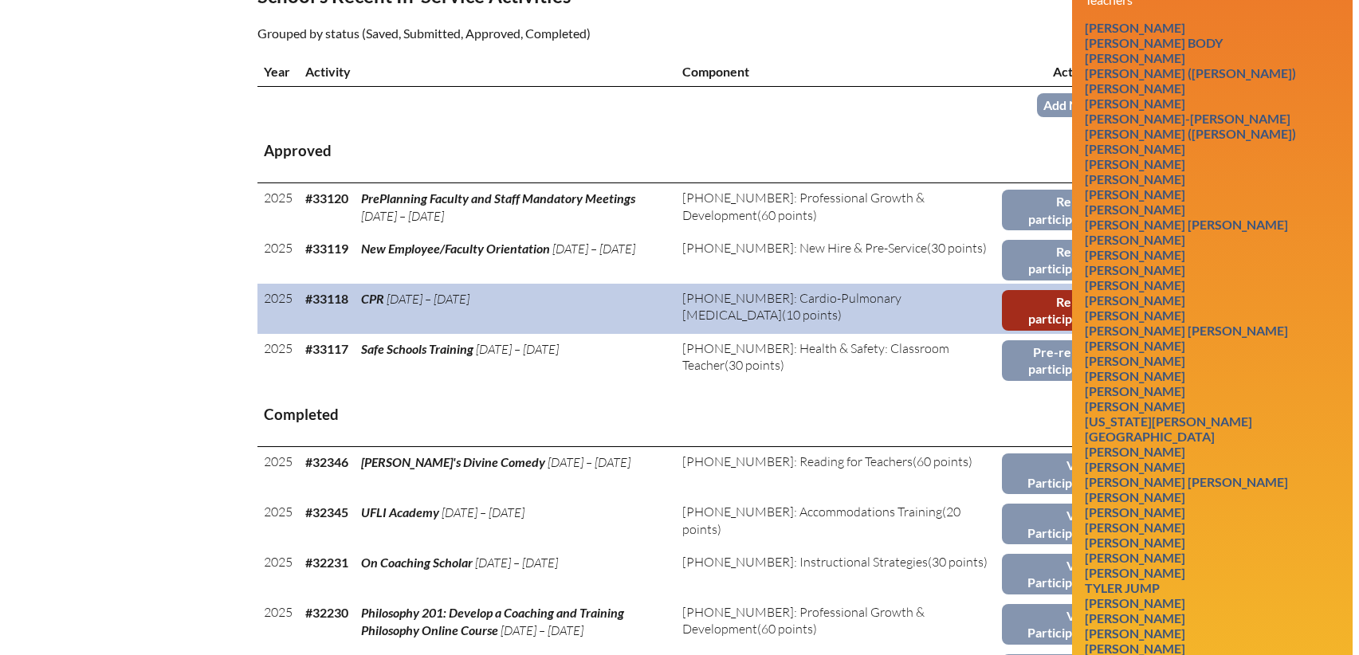
click at [1026, 309] on link "Report participants" at bounding box center [1052, 310] width 100 height 41
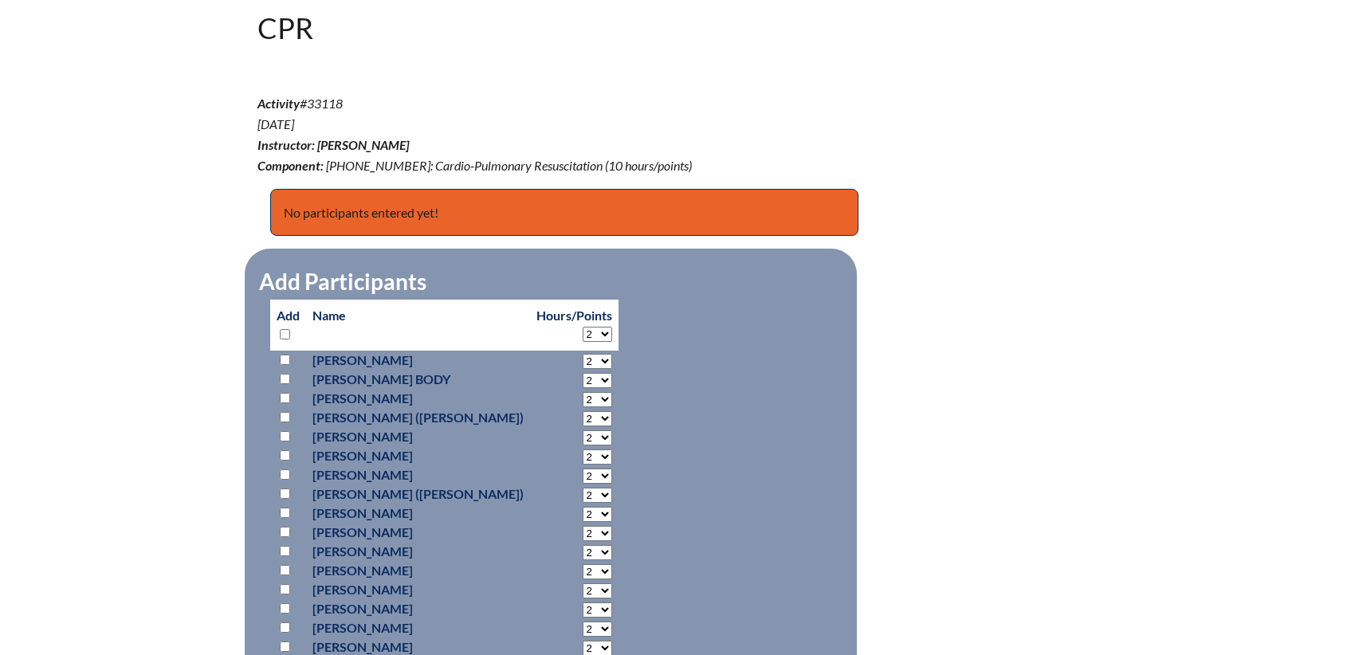
scroll to position [478, 0]
click at [281, 396] on input "checkbox" at bounding box center [285, 397] width 10 height 10
checkbox input "true"
click at [285, 431] on input "checkbox" at bounding box center [285, 436] width 10 height 10
checkbox input "true"
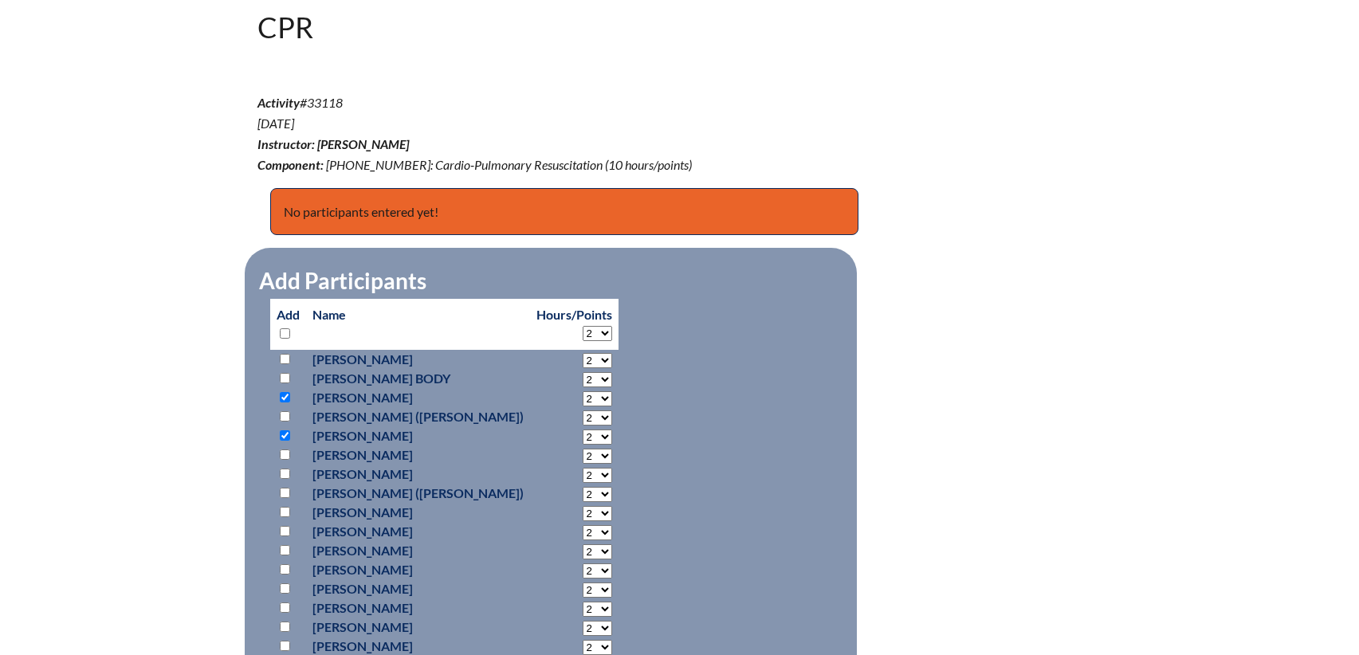
click at [284, 469] on input "checkbox" at bounding box center [285, 474] width 10 height 10
checkbox input "true"
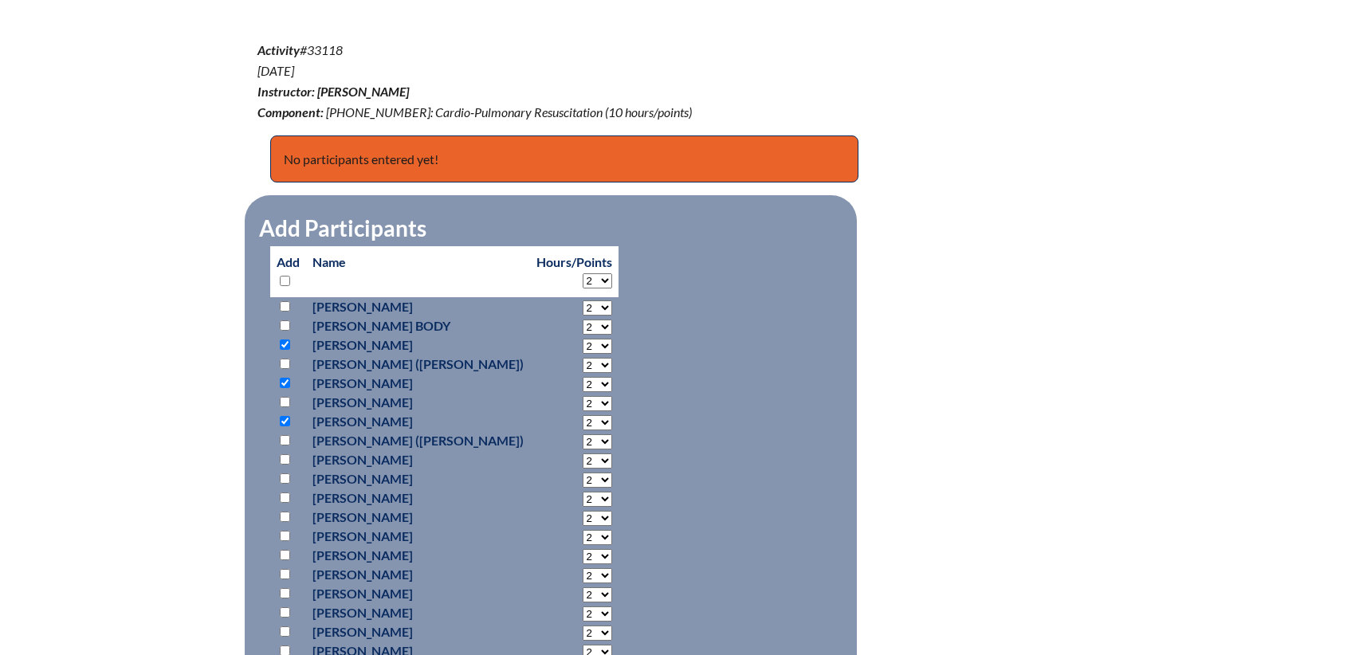
scroll to position [558, 0]
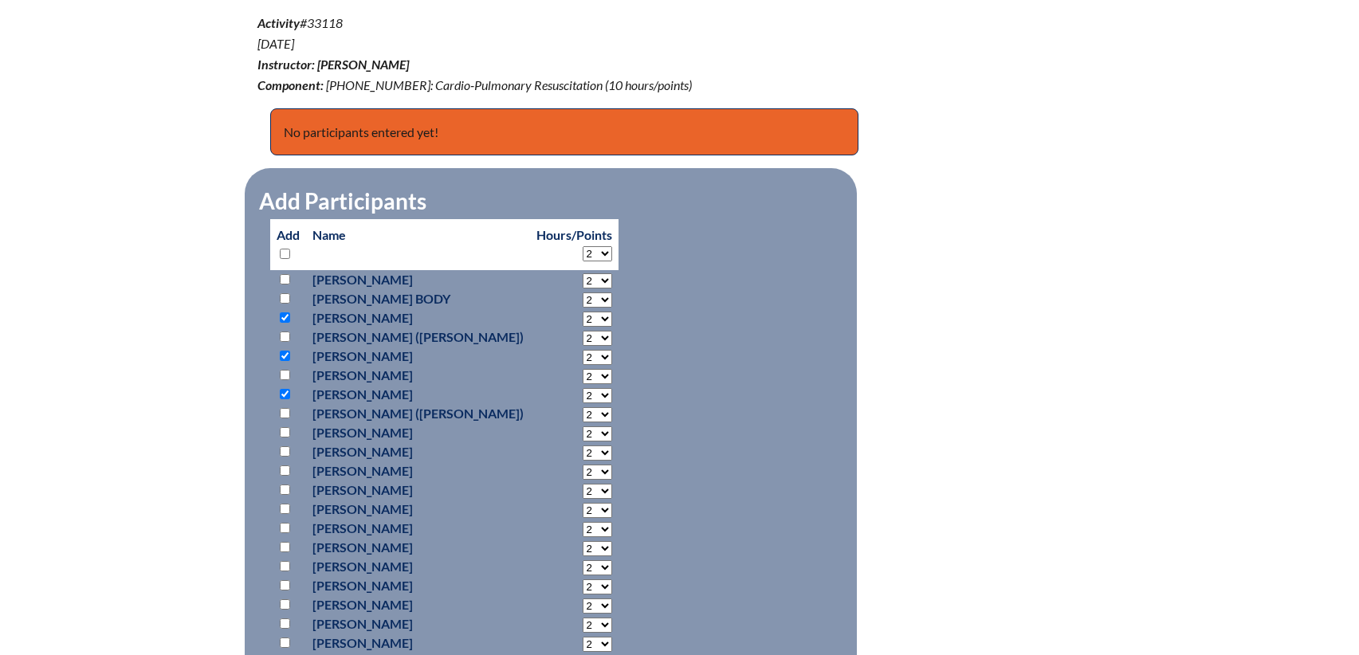
click at [281, 602] on input "checkbox" at bounding box center [285, 605] width 10 height 10
checkbox input "true"
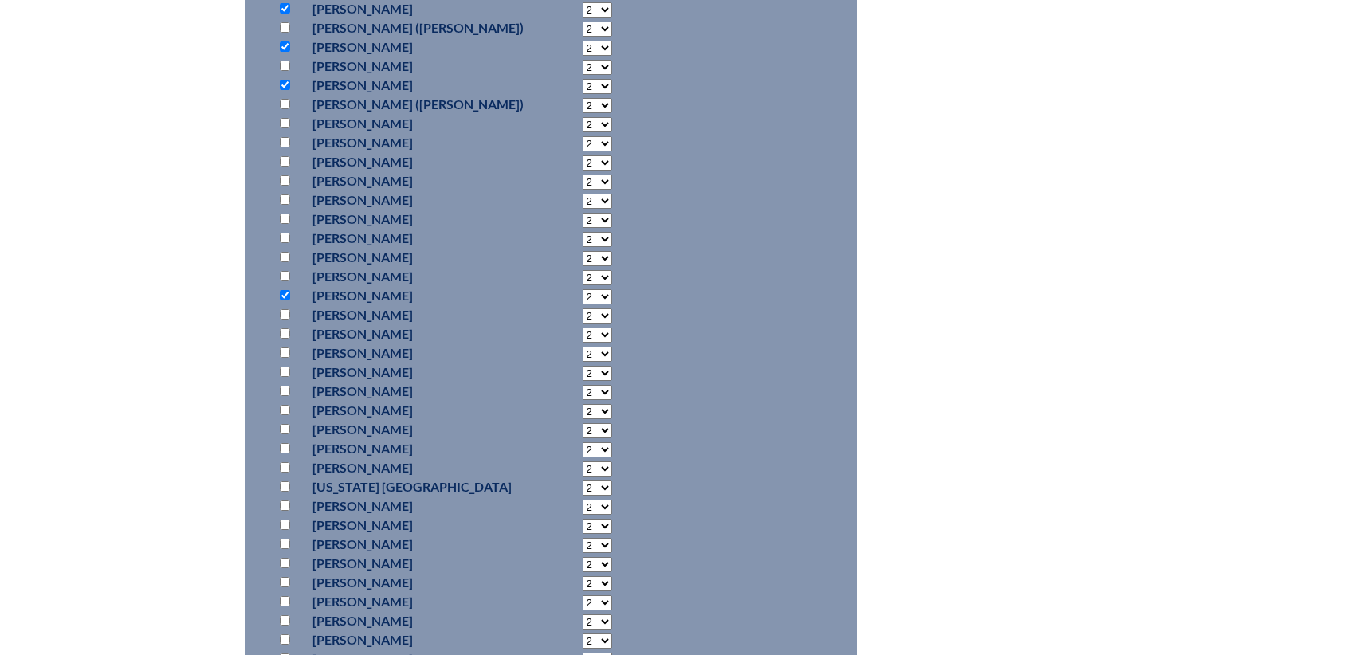
scroll to position [877, 0]
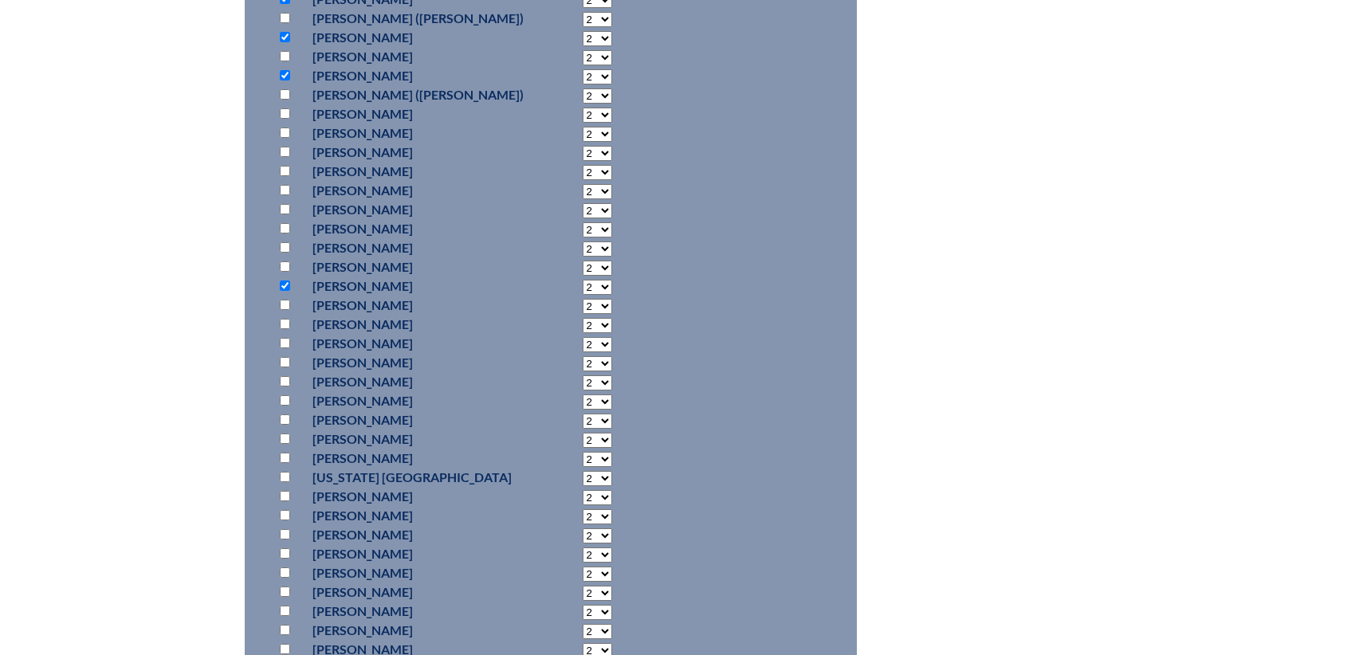
click at [284, 475] on input "checkbox" at bounding box center [285, 477] width 10 height 10
checkbox input "true"
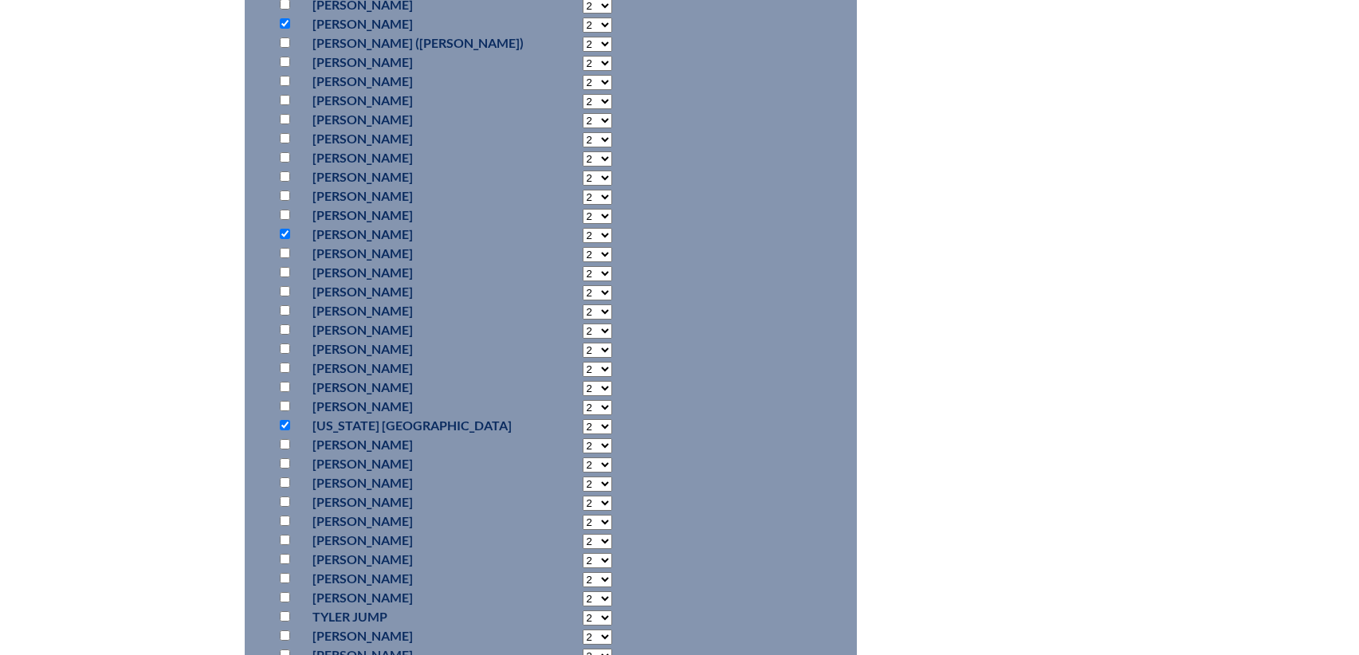
scroll to position [957, 0]
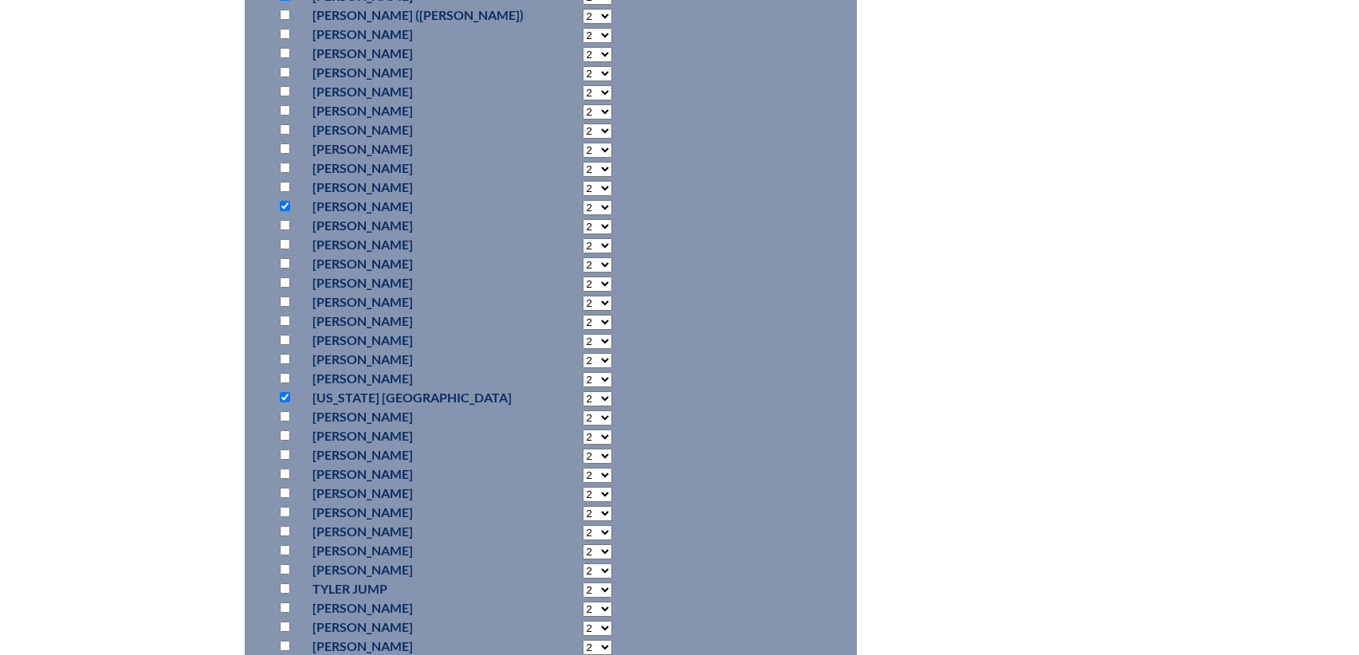
click at [285, 454] on input "checkbox" at bounding box center [285, 455] width 10 height 10
checkbox input "true"
click at [289, 511] on input "checkbox" at bounding box center [285, 512] width 10 height 10
checkbox input "true"
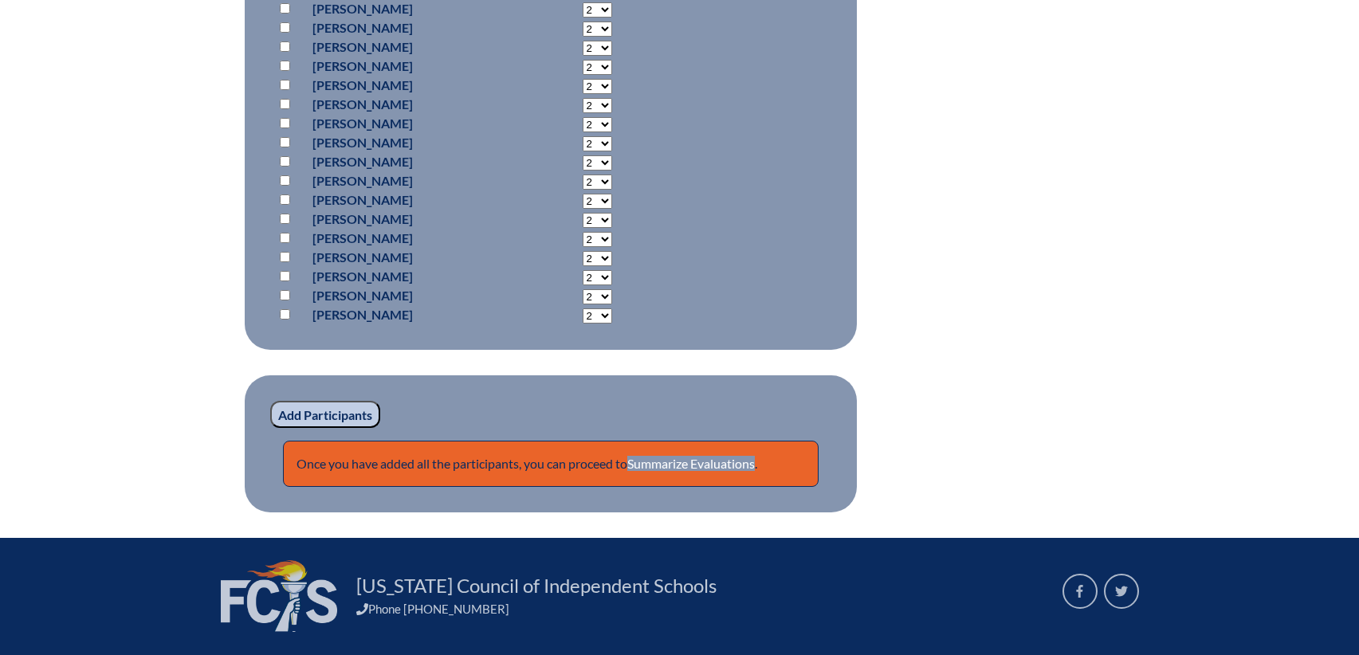
click at [361, 415] on input "Add Participants" at bounding box center [325, 414] width 110 height 27
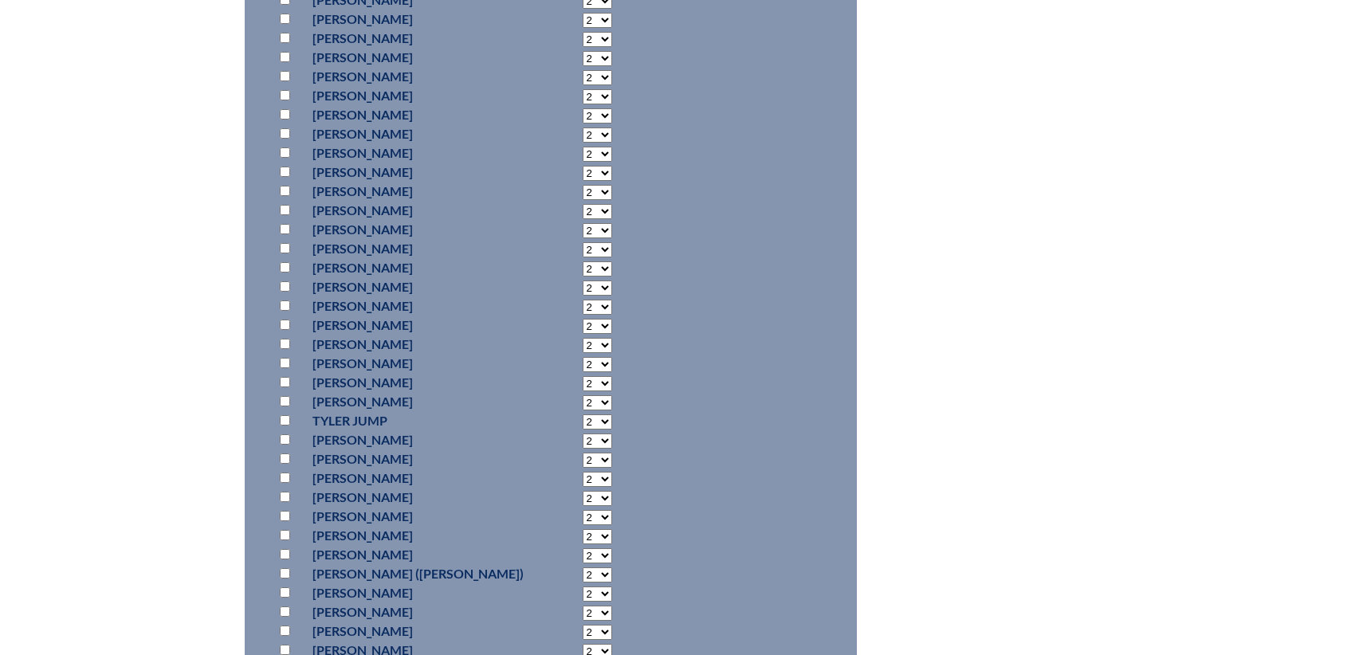
scroll to position [1262, 0]
click at [288, 354] on input "checkbox" at bounding box center [285, 359] width 10 height 10
checkbox input "true"
click at [289, 470] on input "checkbox" at bounding box center [285, 474] width 10 height 10
checkbox input "true"
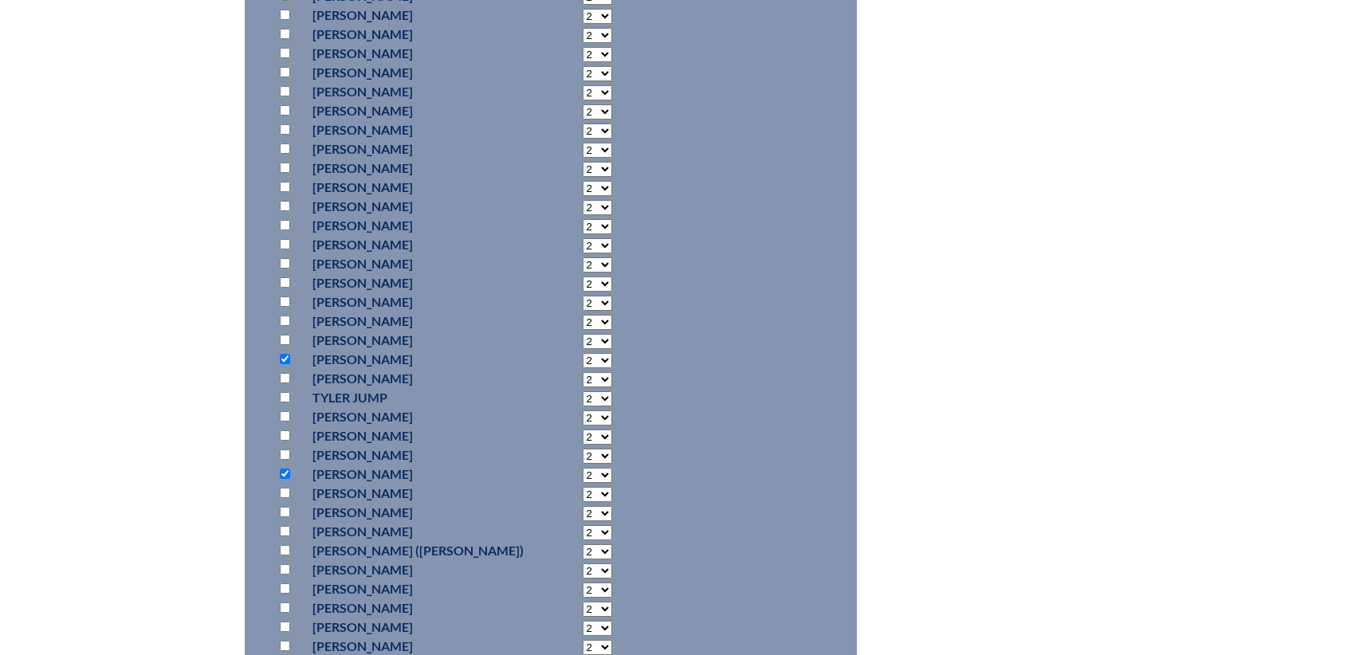
click at [280, 511] on input "checkbox" at bounding box center [285, 512] width 10 height 10
checkbox input "true"
click at [285, 644] on input "checkbox" at bounding box center [285, 646] width 10 height 10
checkbox input "true"
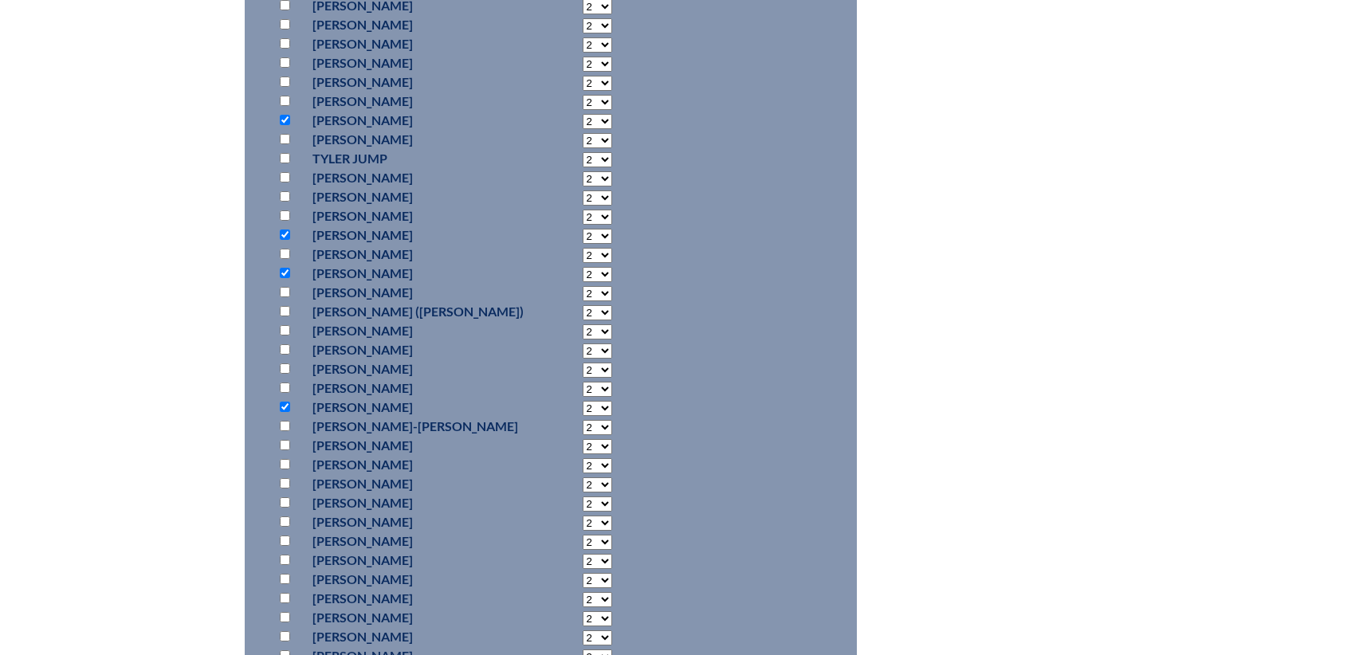
click at [285, 517] on input "checkbox" at bounding box center [285, 522] width 10 height 10
checkbox input "true"
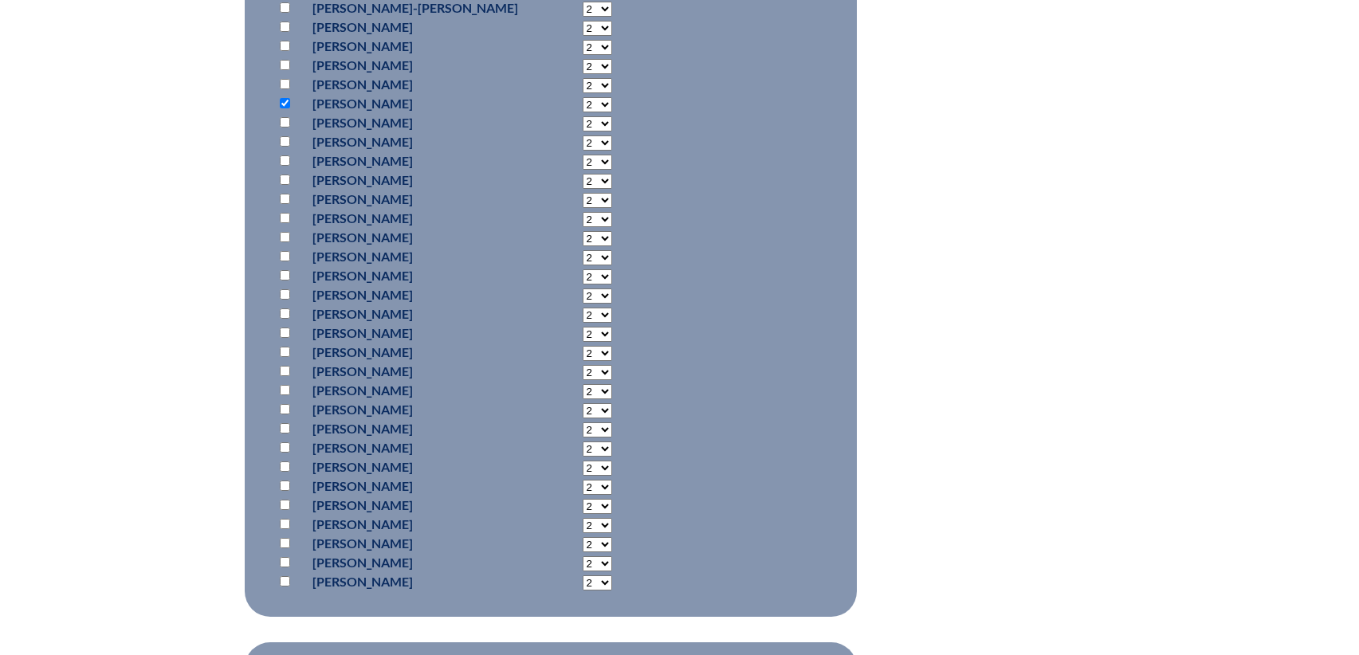
scroll to position [2059, 0]
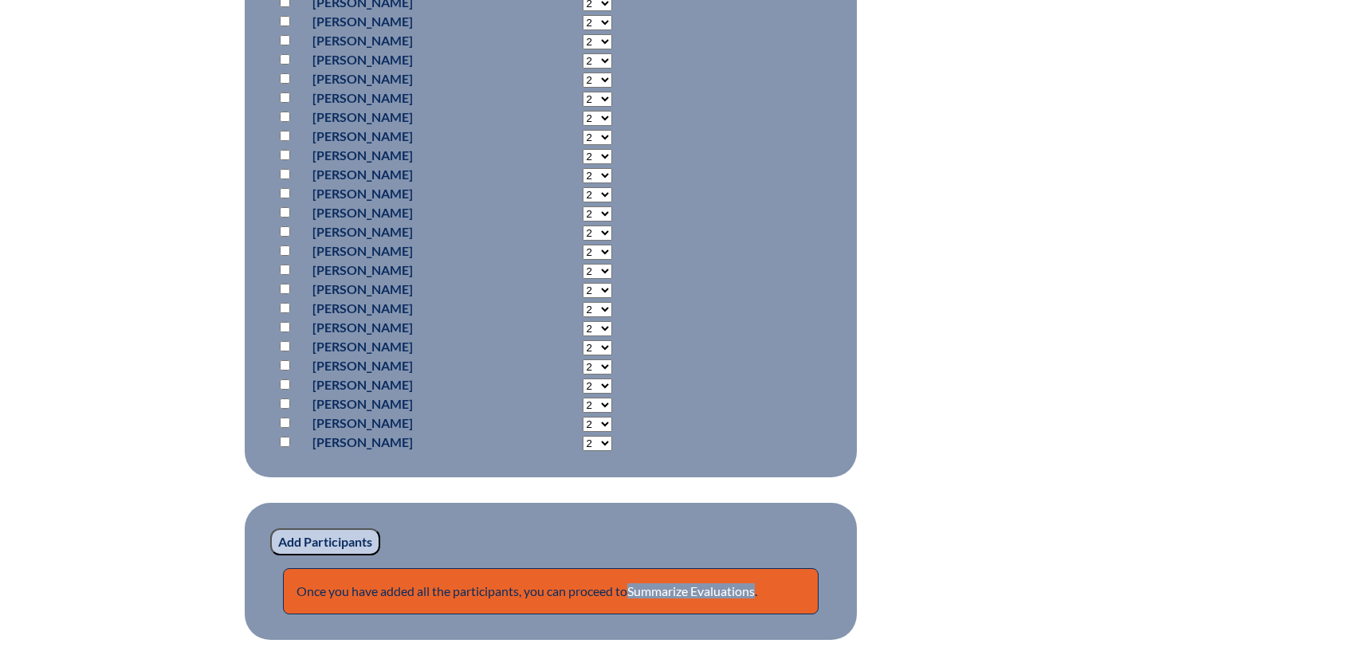
click at [289, 441] on input "checkbox" at bounding box center [285, 442] width 10 height 10
checkbox input "true"
click at [291, 380] on p at bounding box center [288, 385] width 23 height 19
click at [281, 376] on p at bounding box center [288, 385] width 23 height 19
click at [284, 383] on input "checkbox" at bounding box center [285, 384] width 10 height 10
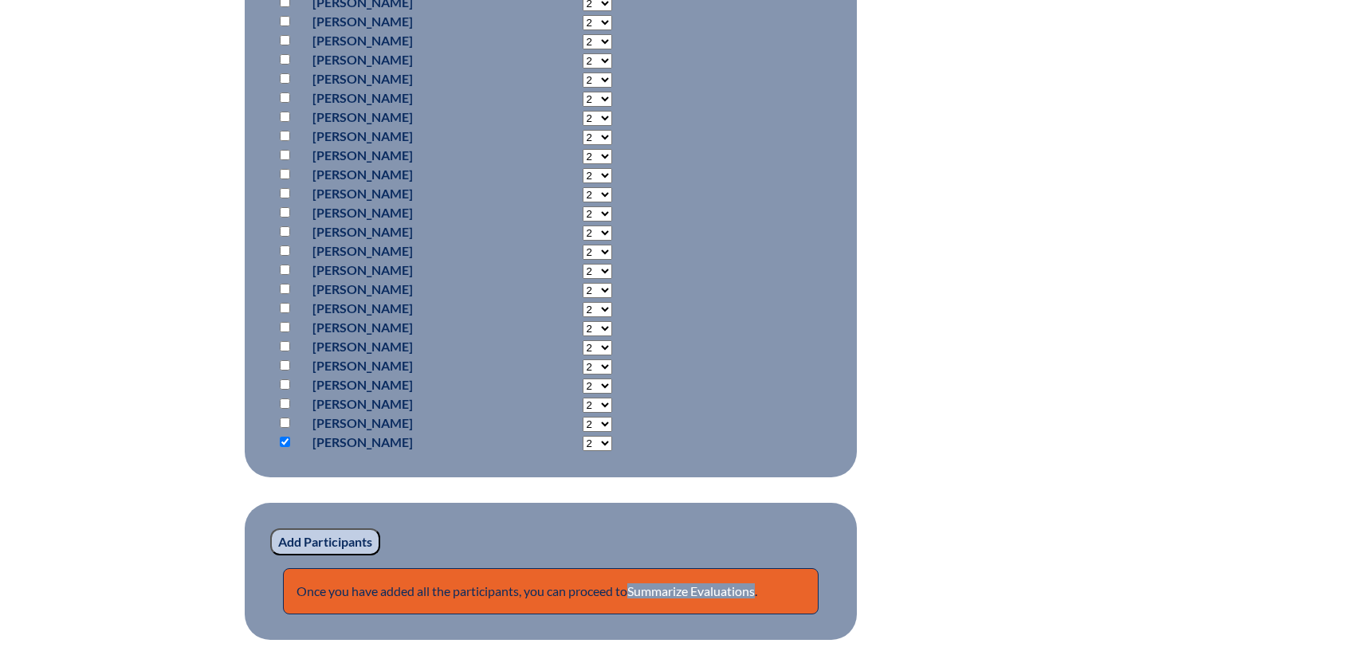
checkbox input "true"
click at [314, 534] on input "Add Participants" at bounding box center [325, 542] width 110 height 27
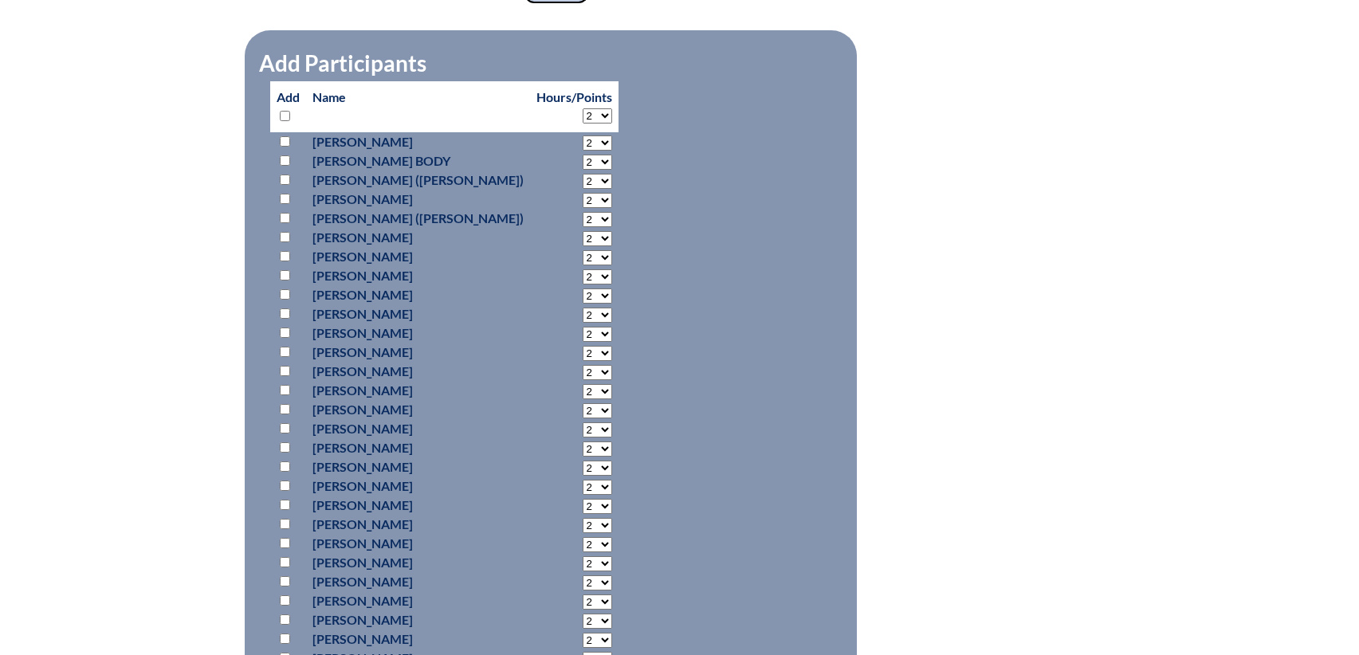
scroll to position [1159, 0]
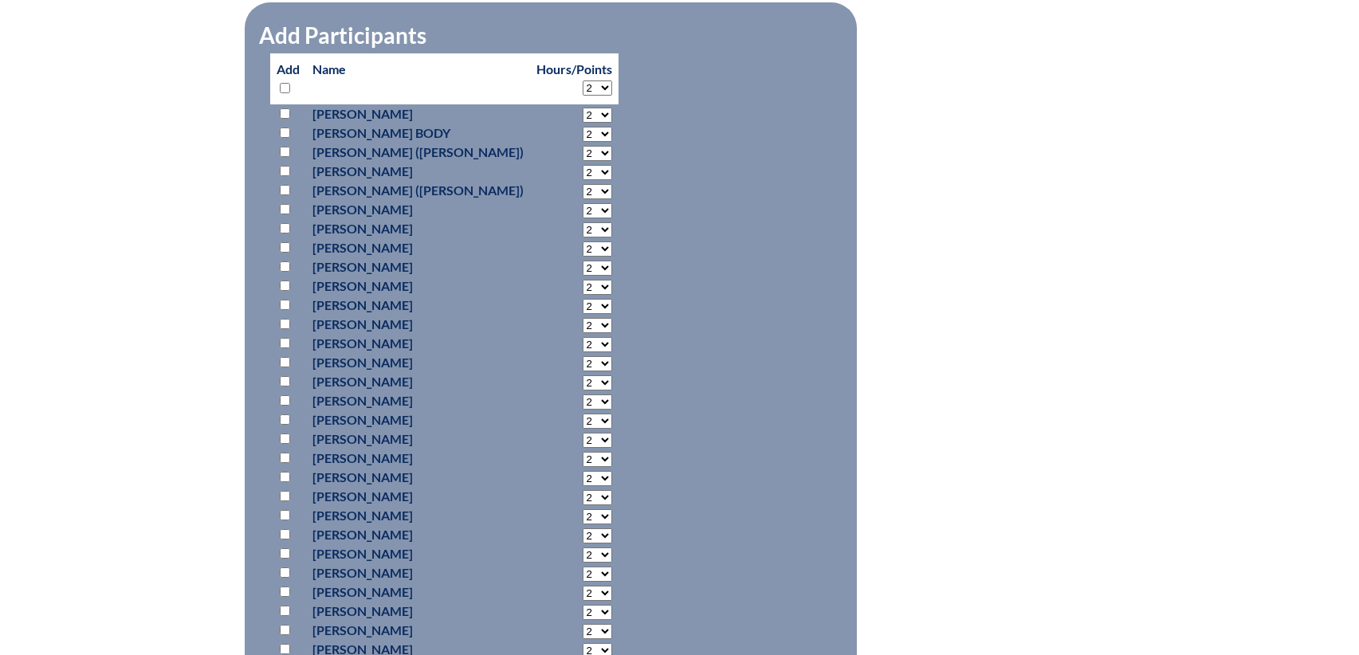
click at [284, 559] on input "checkbox" at bounding box center [285, 554] width 10 height 10
checkbox input "true"
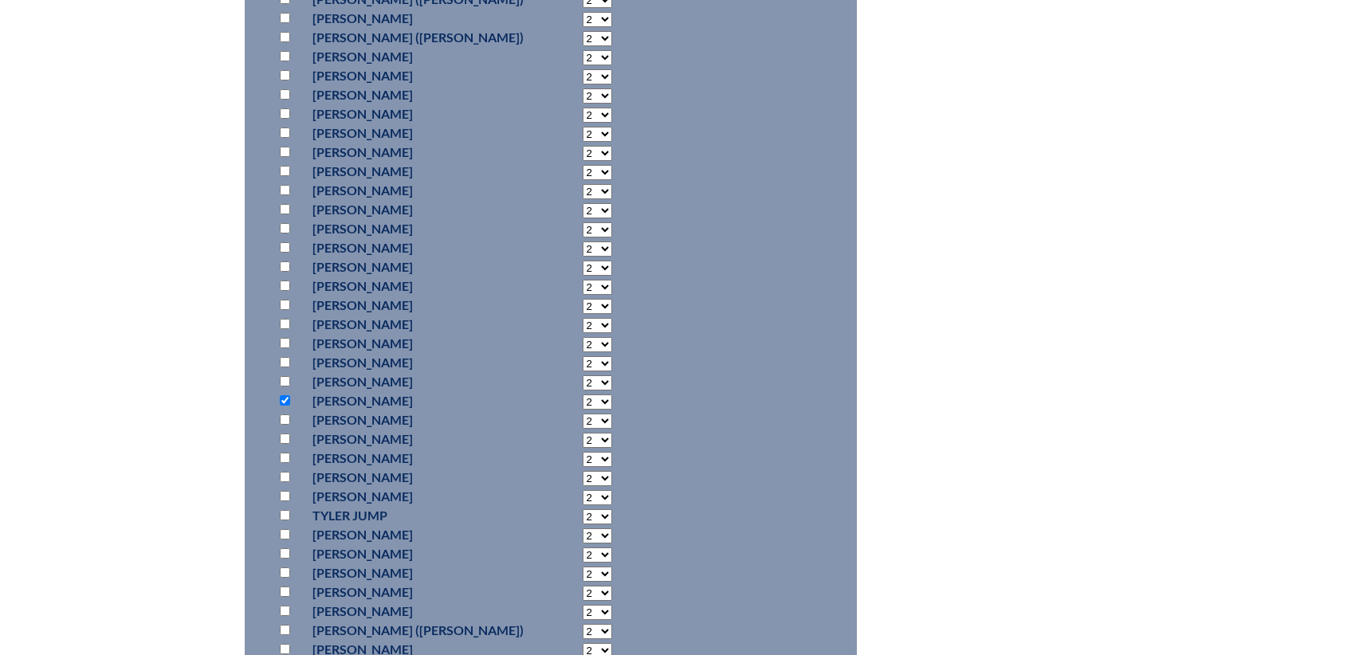
scroll to position [1319, 0]
click at [289, 514] on input "checkbox" at bounding box center [285, 509] width 10 height 10
checkbox input "true"
click at [285, 553] on input "checkbox" at bounding box center [285, 547] width 10 height 10
checkbox input "true"
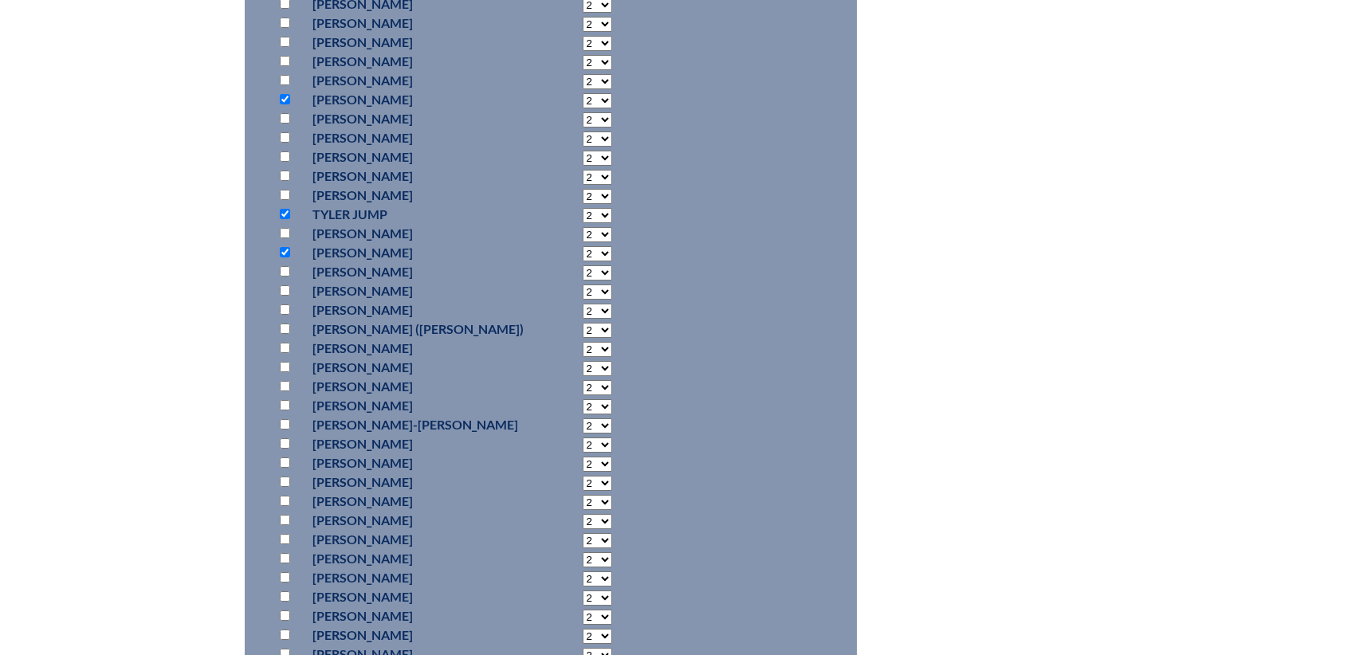
scroll to position [1638, 0]
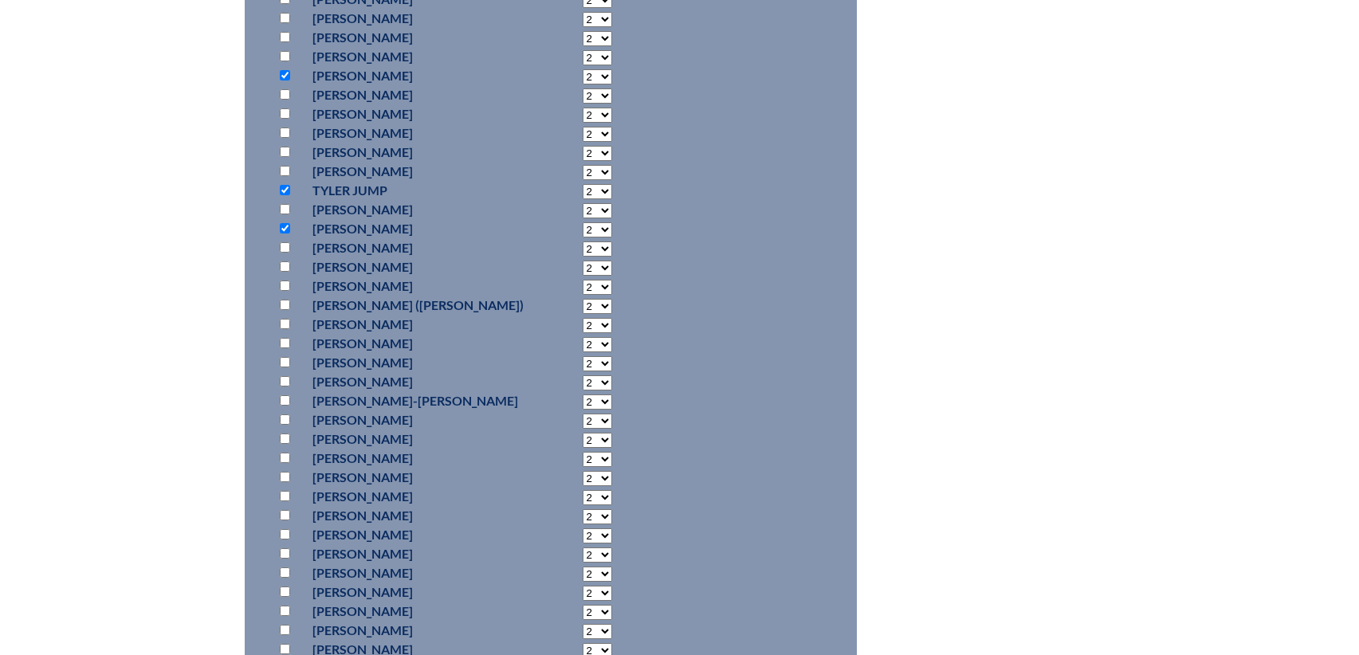
click at [287, 521] on input "checkbox" at bounding box center [285, 515] width 10 height 10
checkbox input "true"
click at [285, 616] on input "checkbox" at bounding box center [285, 611] width 10 height 10
checkbox input "true"
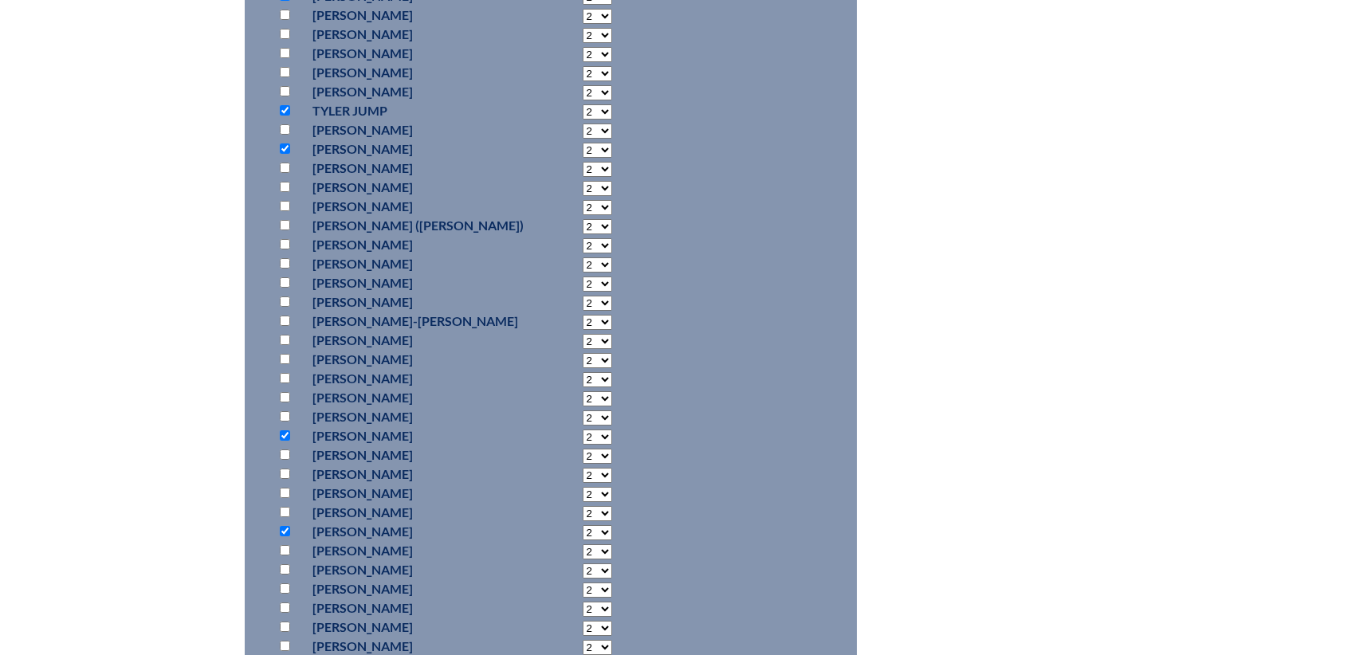
scroll to position [1797, 0]
click at [289, 591] on input "checkbox" at bounding box center [285, 585] width 10 height 10
checkbox input "true"
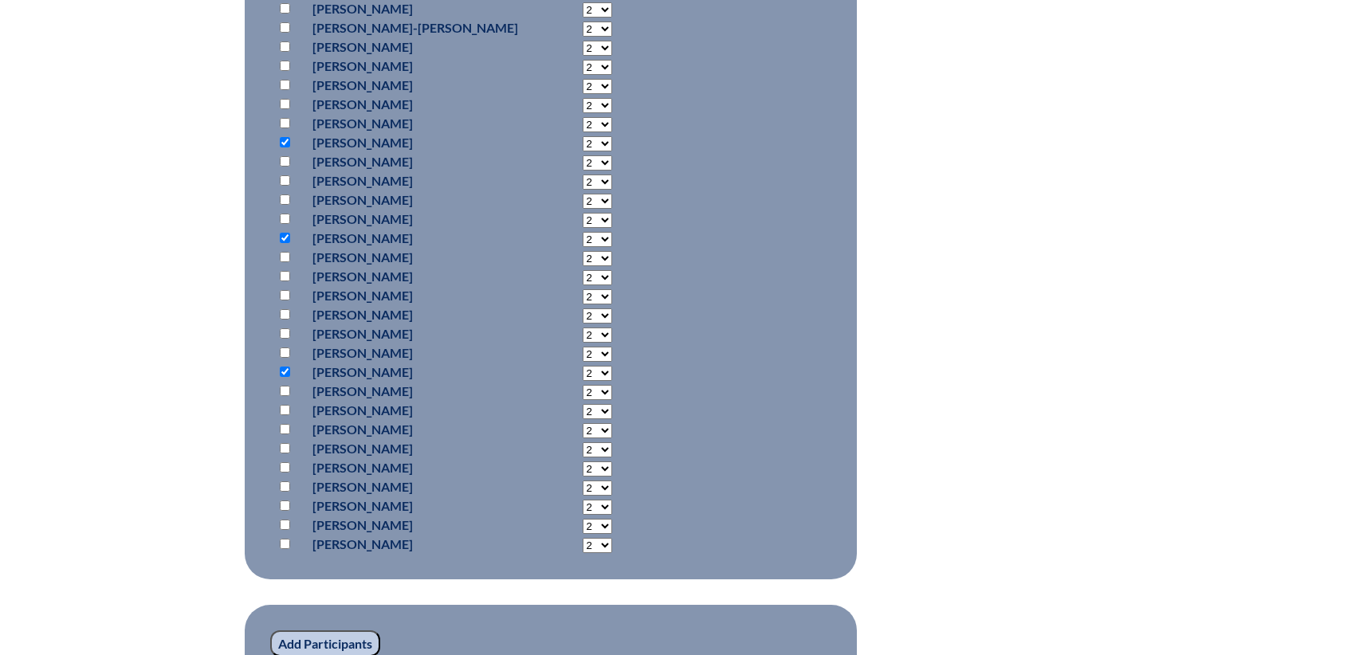
scroll to position [2116, 0]
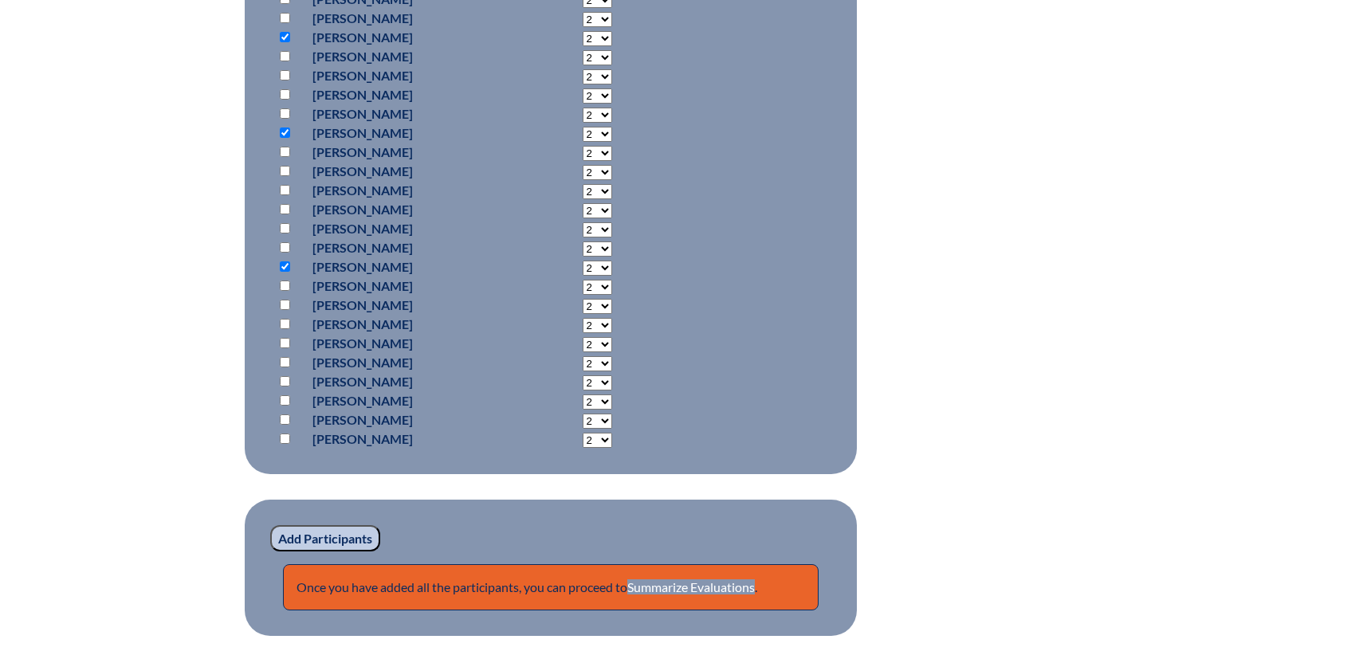
click at [340, 553] on input "Add Participants" at bounding box center [325, 538] width 110 height 27
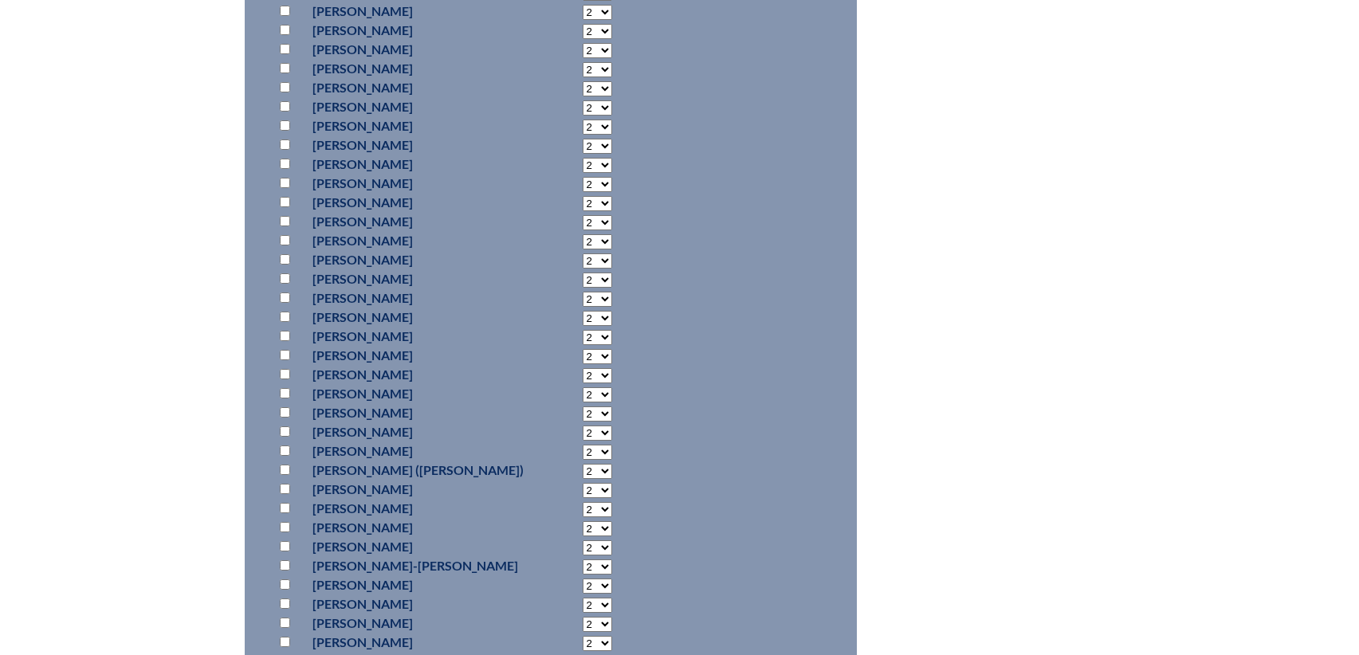
scroll to position [1559, 0]
click at [281, 224] on input "checkbox" at bounding box center [285, 219] width 10 height 10
checkbox input "true"
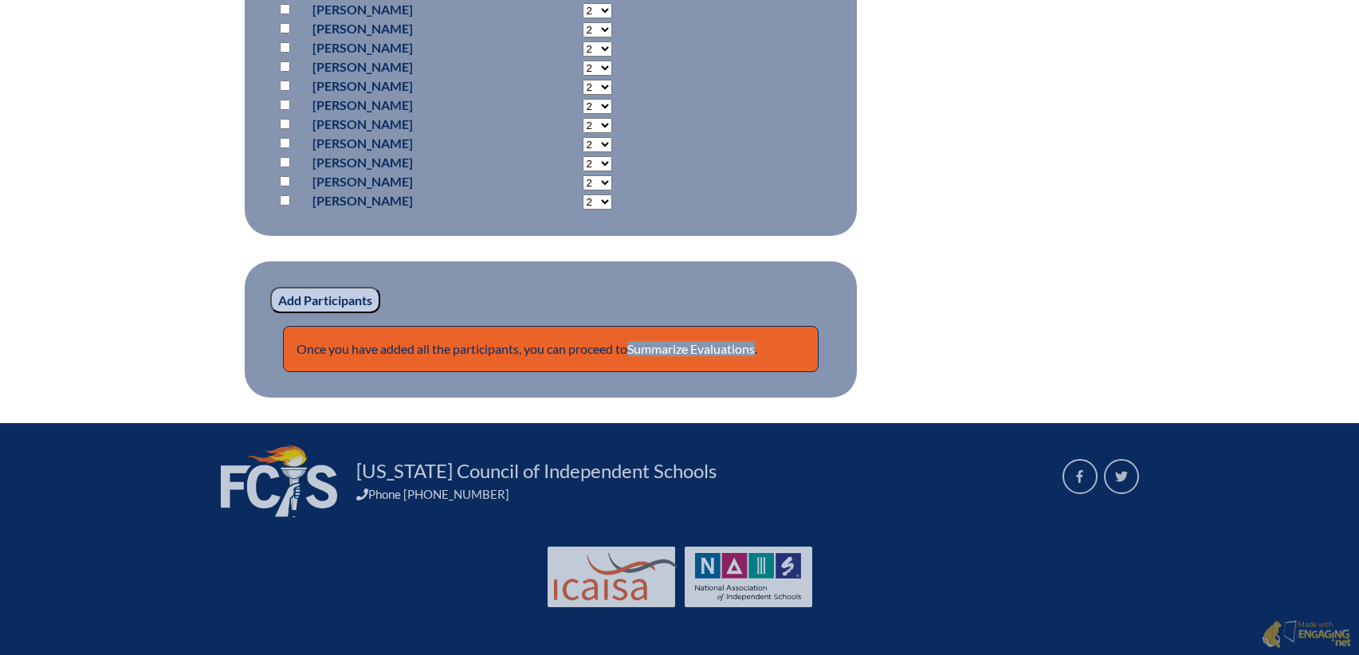
scroll to position [2425, 0]
click at [321, 298] on input "Add Participants" at bounding box center [325, 300] width 110 height 27
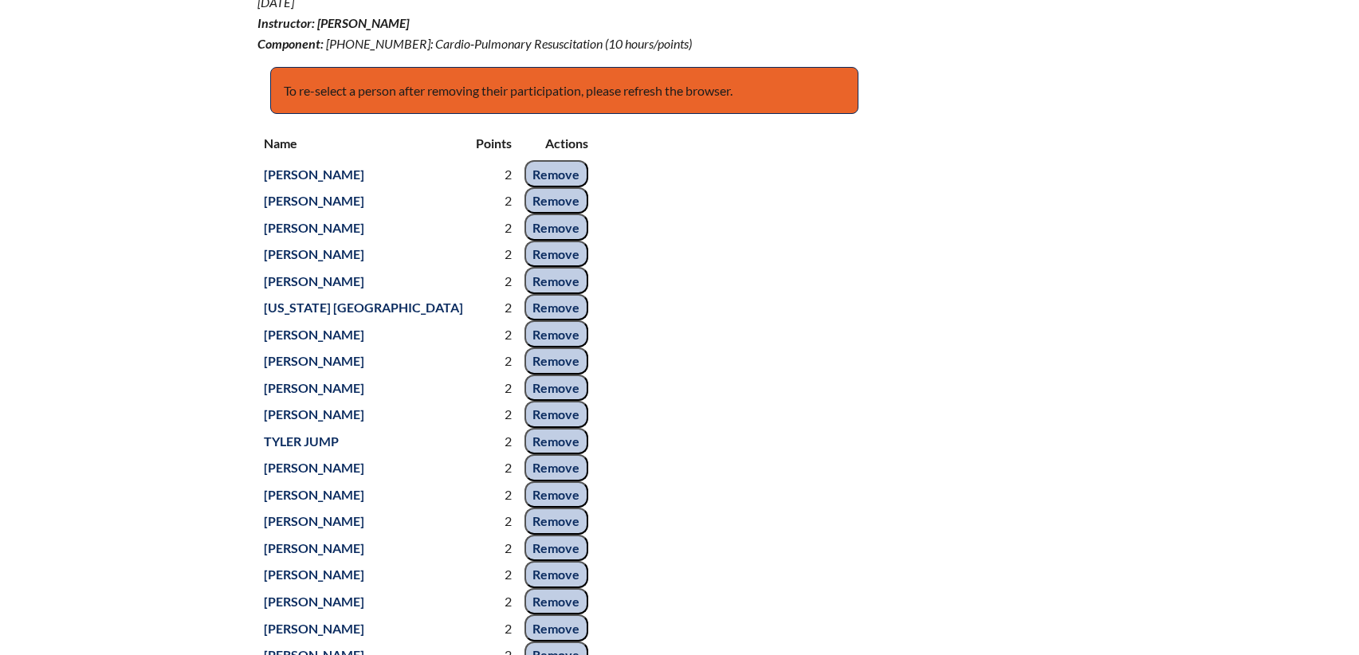
scroll to position [281, 0]
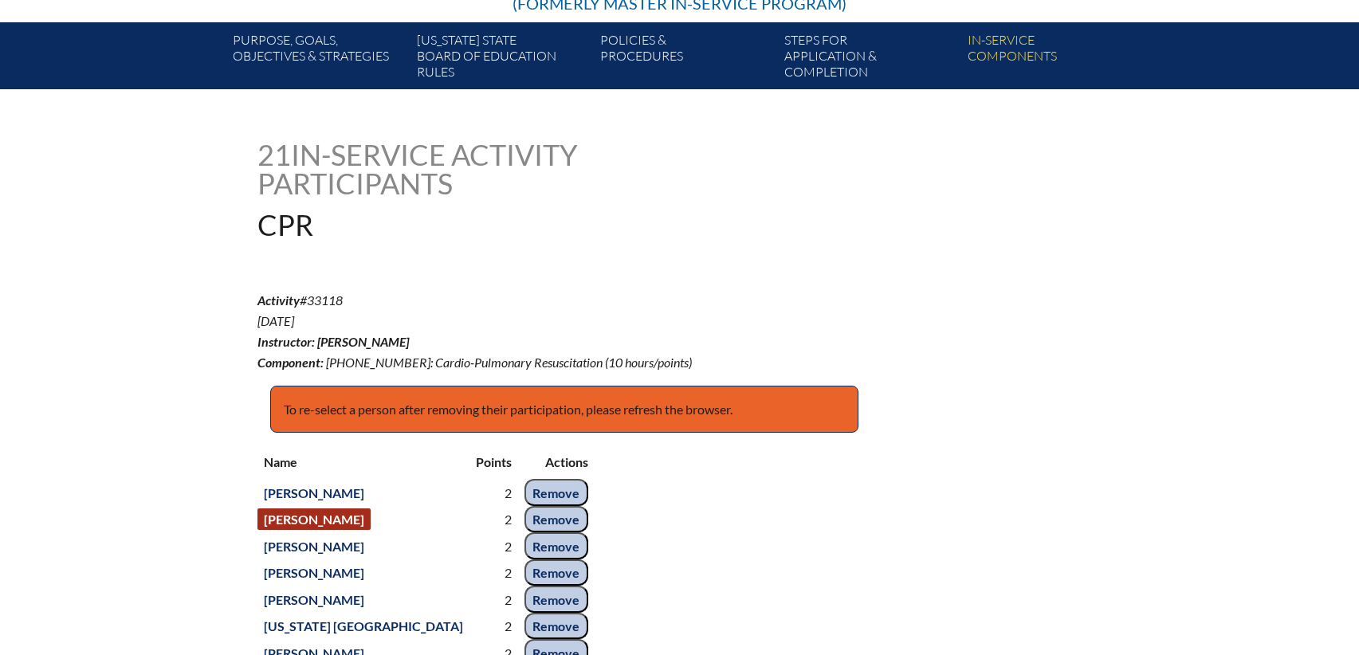
click at [339, 530] on link "Suzanne Carlino" at bounding box center [314, 520] width 113 height 22
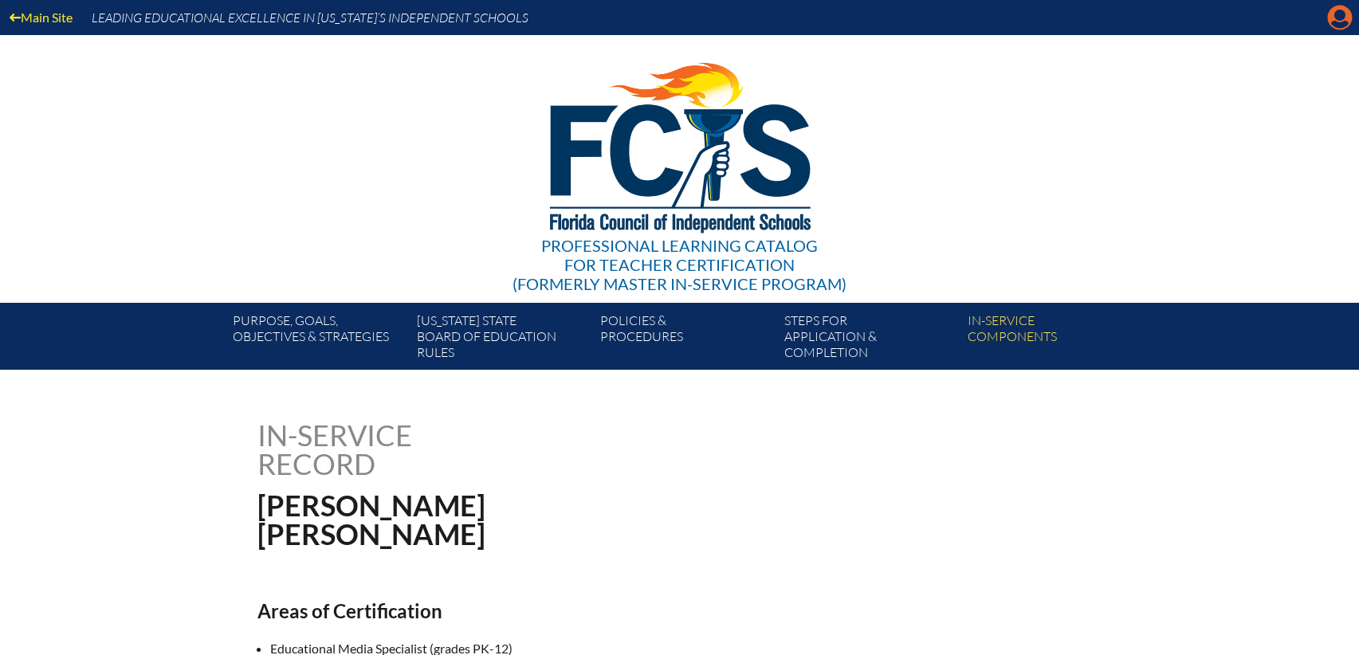
click at [1331, 14] on icon at bounding box center [1340, 18] width 25 height 25
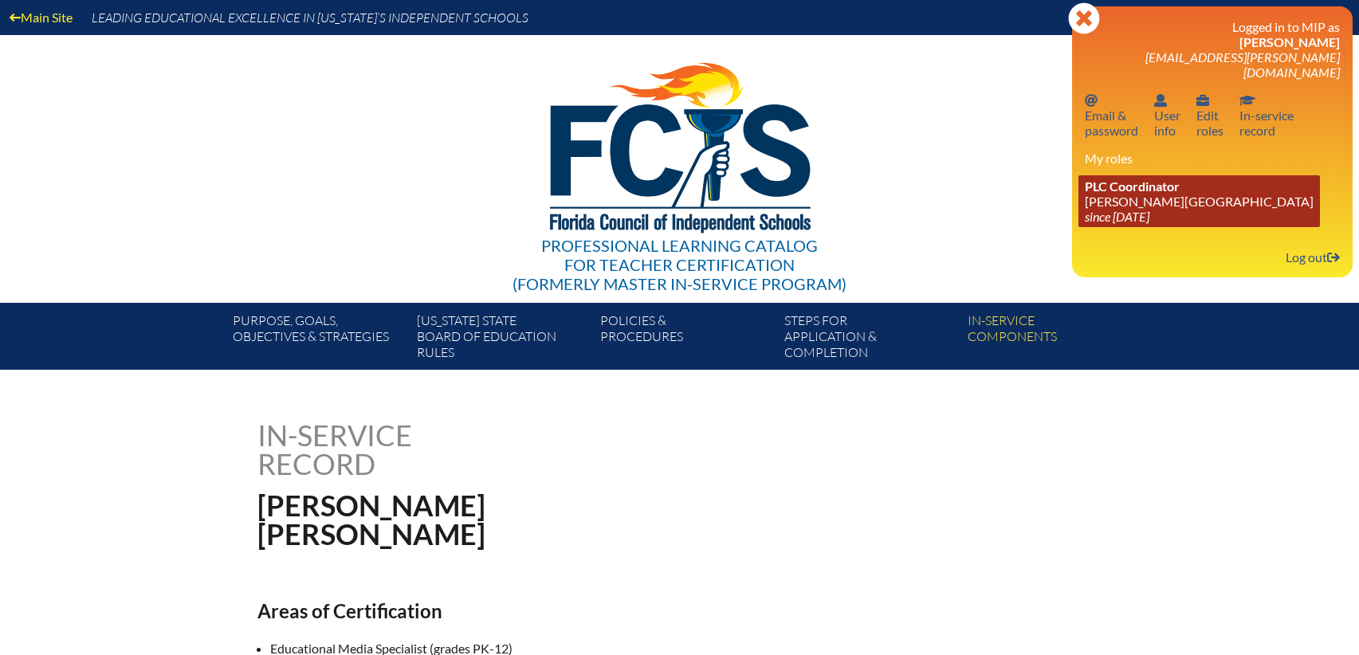
click at [1142, 183] on link "PLC Coordinator [PERSON_NAME][GEOGRAPHIC_DATA] since [DATE]" at bounding box center [1200, 201] width 242 height 52
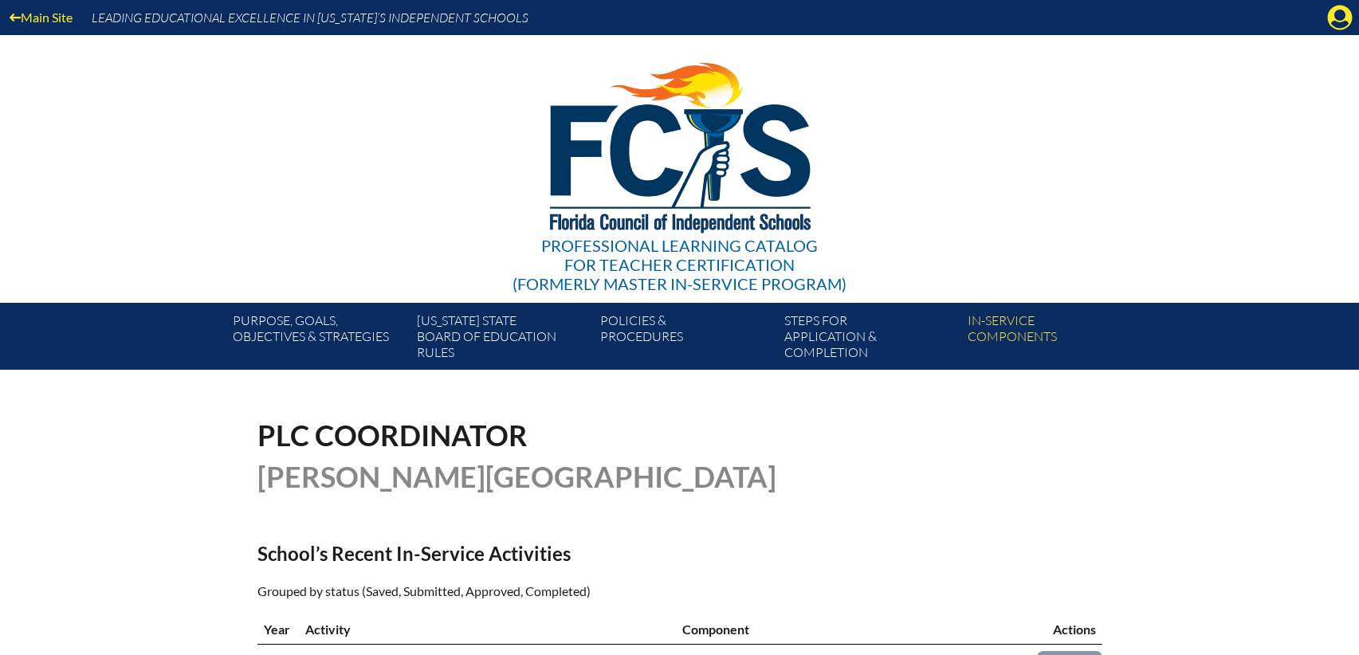
click at [1342, 172] on div "Main Site Leading Educational Excellence in [US_STATE]’s Independent Schools Pr…" at bounding box center [679, 185] width 1359 height 370
click at [1339, 18] on icon "Manage account" at bounding box center [1340, 18] width 26 height 26
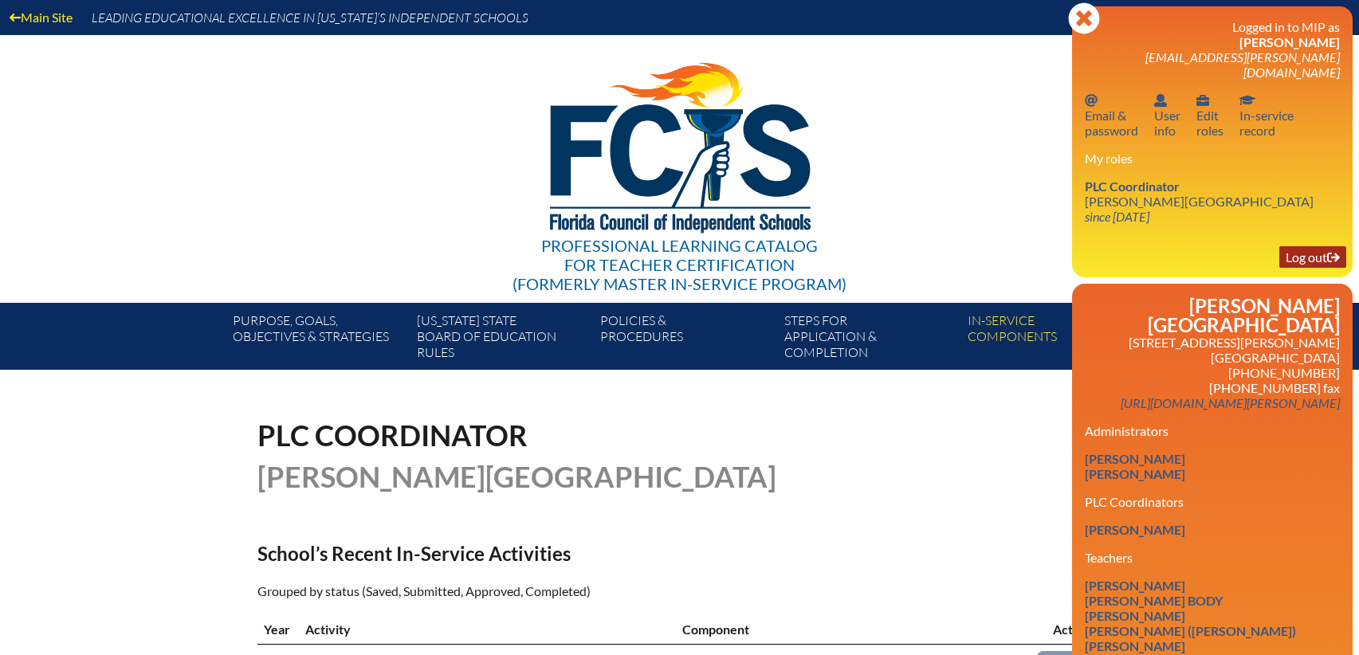
click at [1307, 246] on link "Log out Log out" at bounding box center [1313, 257] width 67 height 22
